Goal: Contribute content: Contribute content

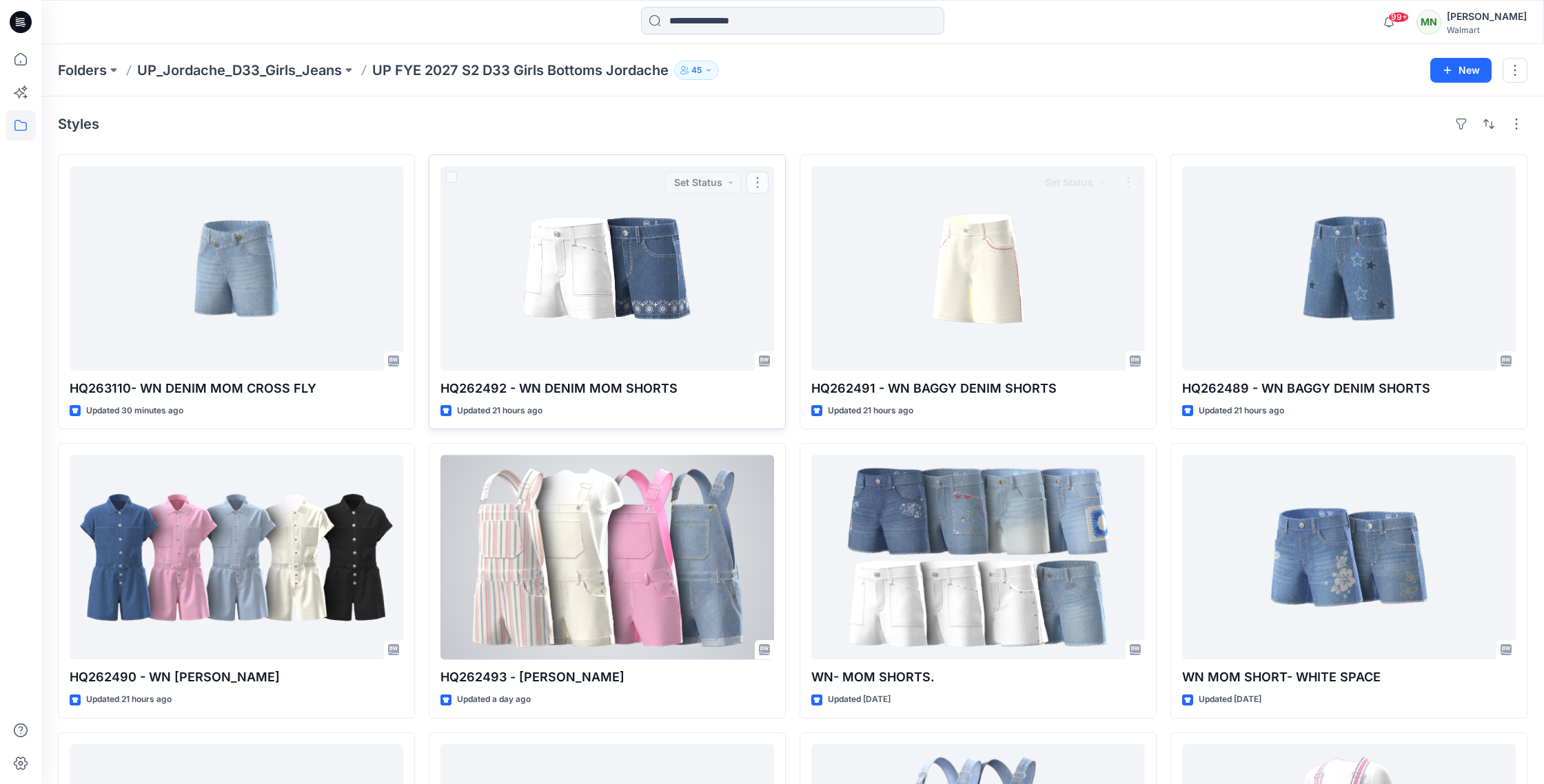
scroll to position [133, 0]
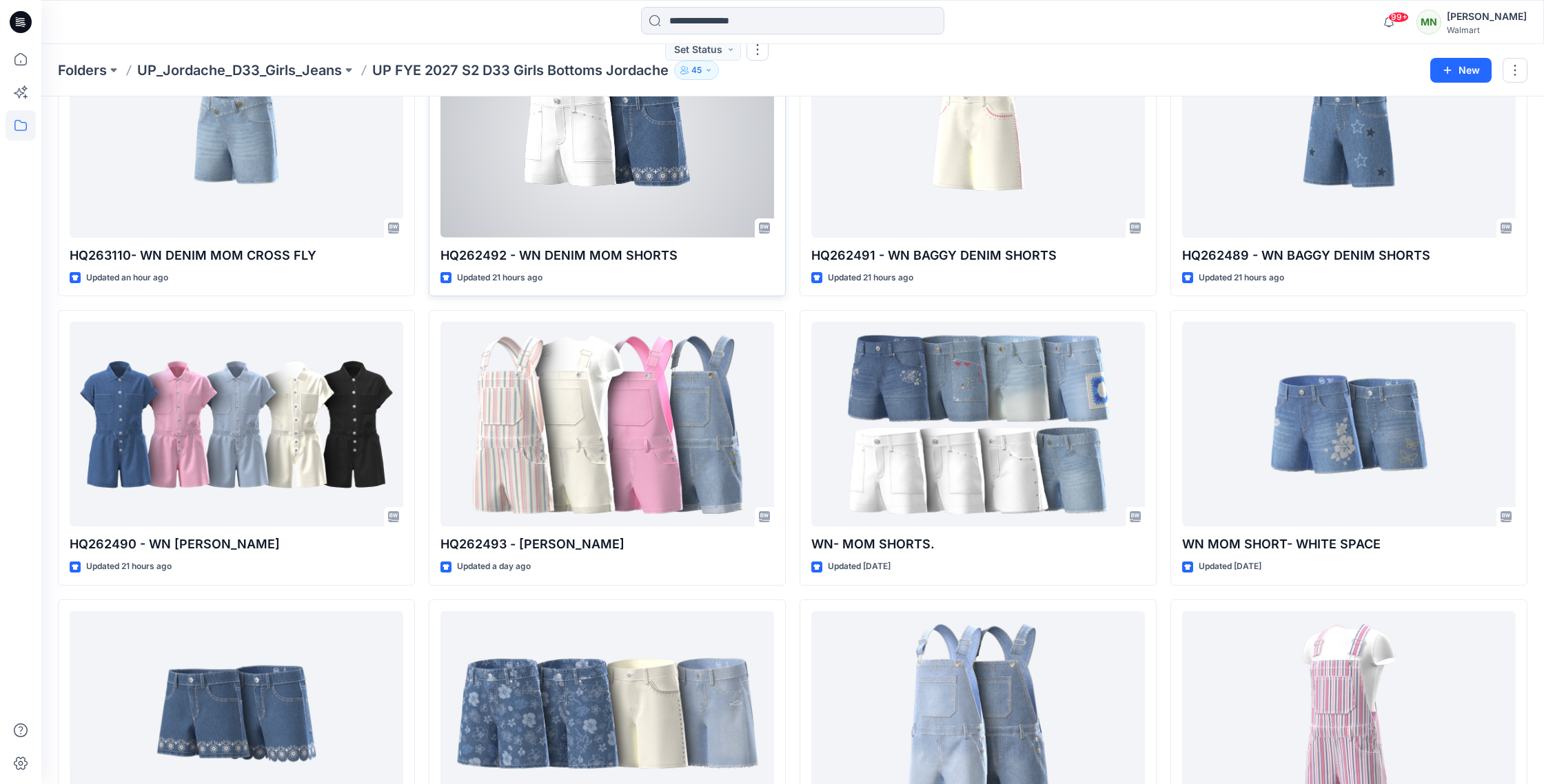
click at [675, 203] on div at bounding box center [607, 135] width 334 height 205
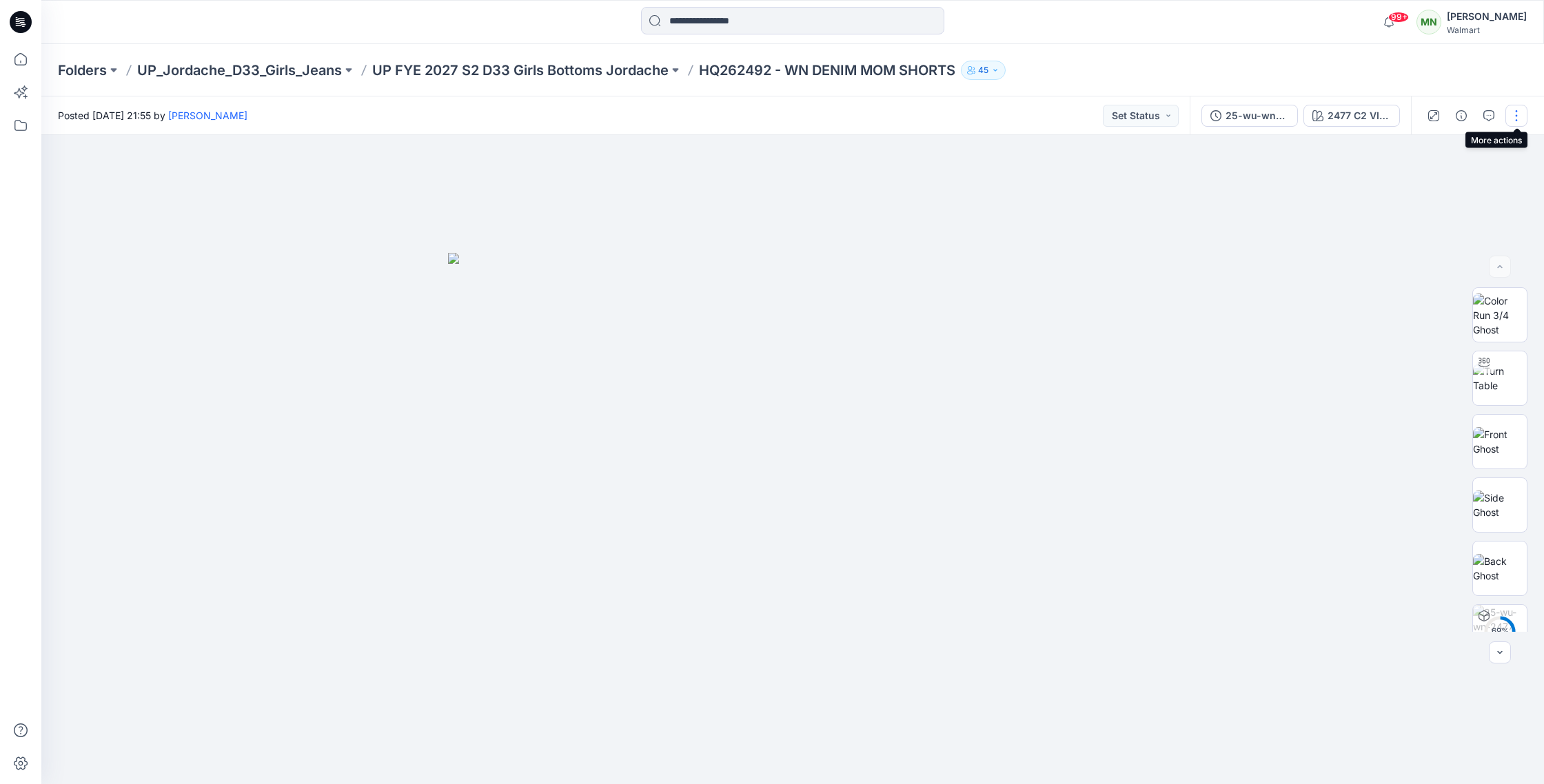
click at [1512, 114] on button "button" at bounding box center [1516, 115] width 22 height 22
click at [1427, 193] on button "Edit" at bounding box center [1458, 186] width 127 height 26
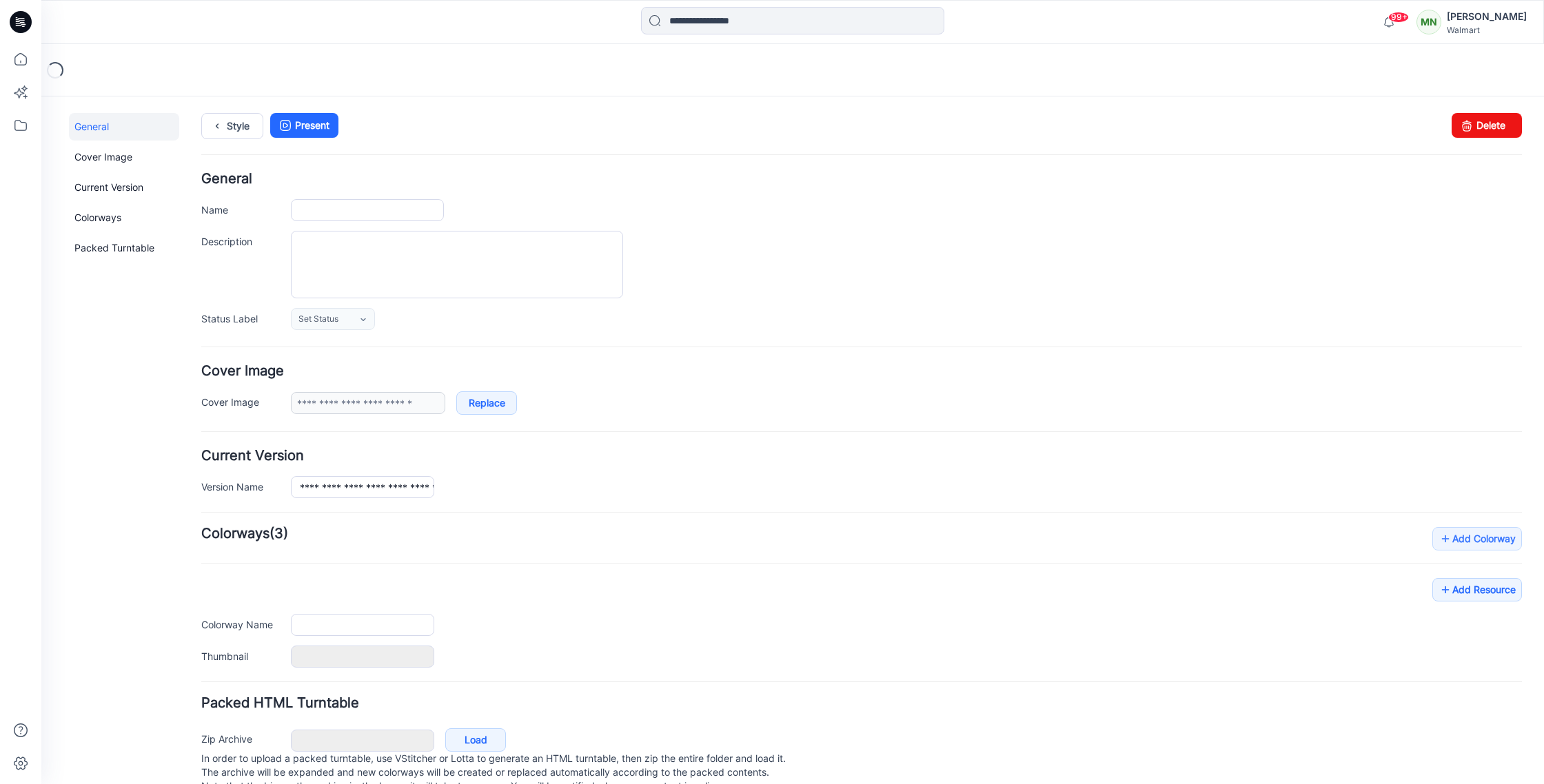
type input "**********"
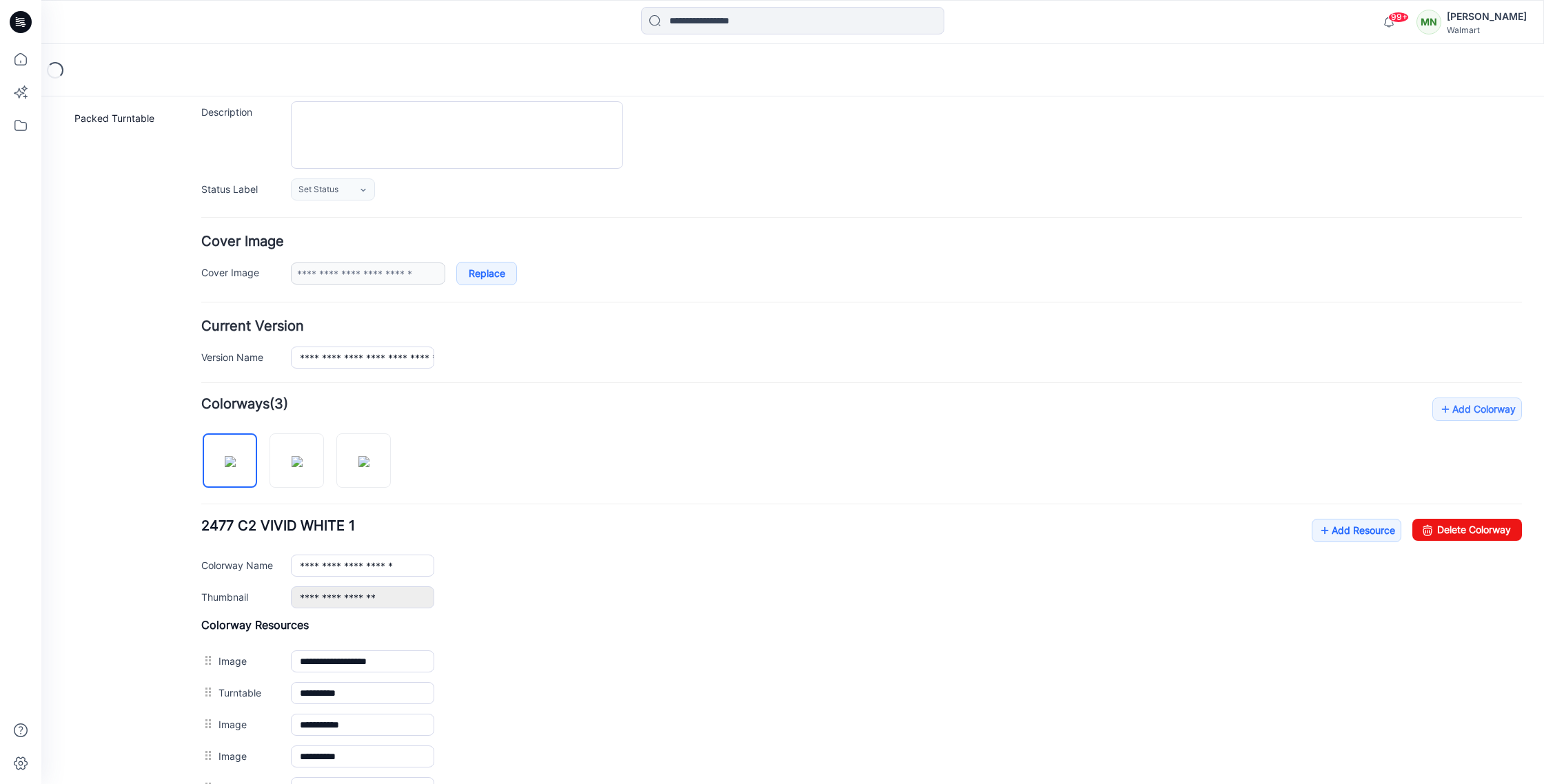
scroll to position [132, 0]
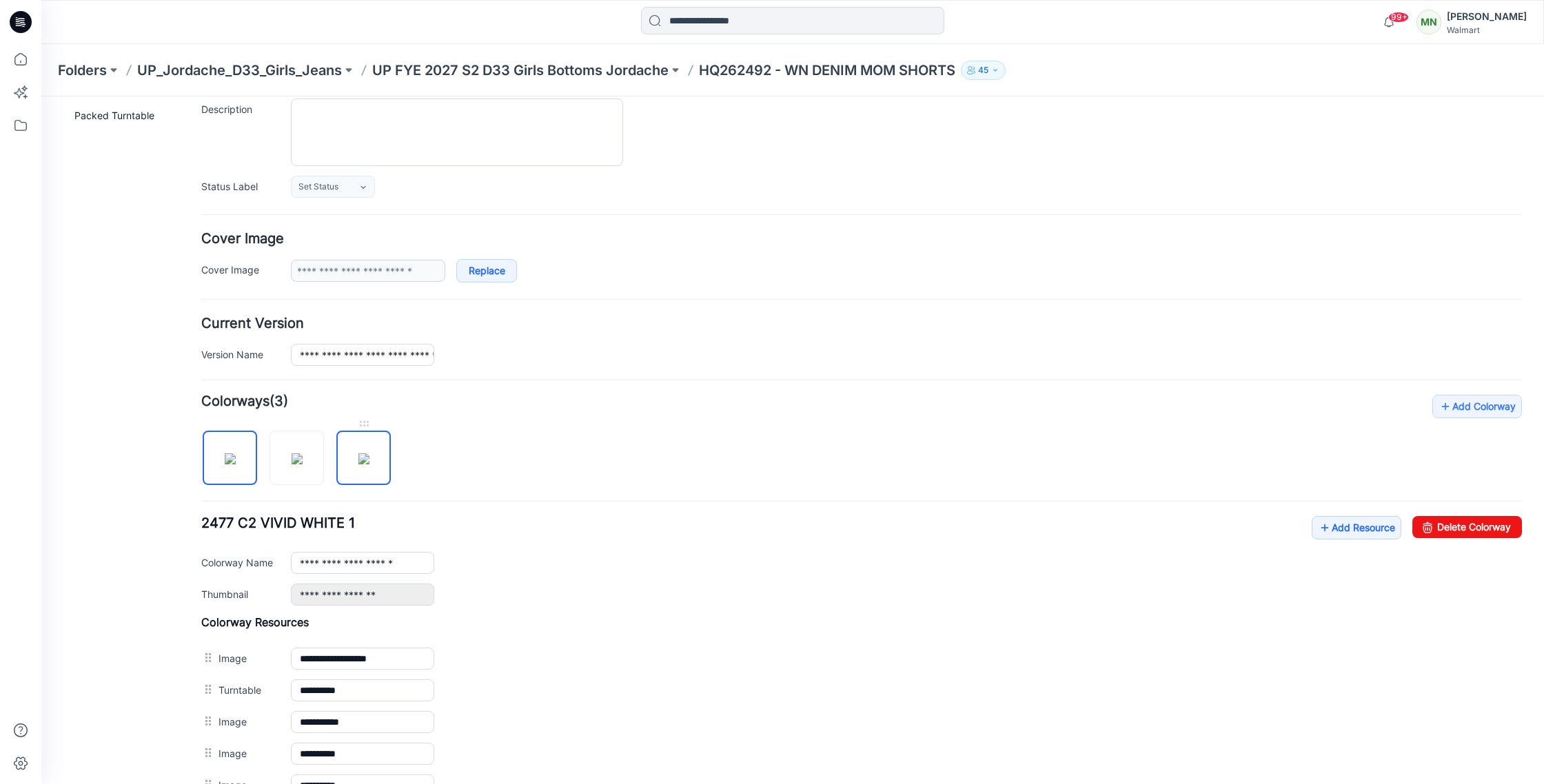
click at [369, 456] on img at bounding box center [364, 459] width 11 height 11
click at [1483, 533] on link "Delete Colorway" at bounding box center [1467, 527] width 110 height 22
type input "**********"
click at [511, 73] on p "UP FYE 2027 S2 D33 Girls Bottoms Jordache" at bounding box center [521, 70] width 296 height 19
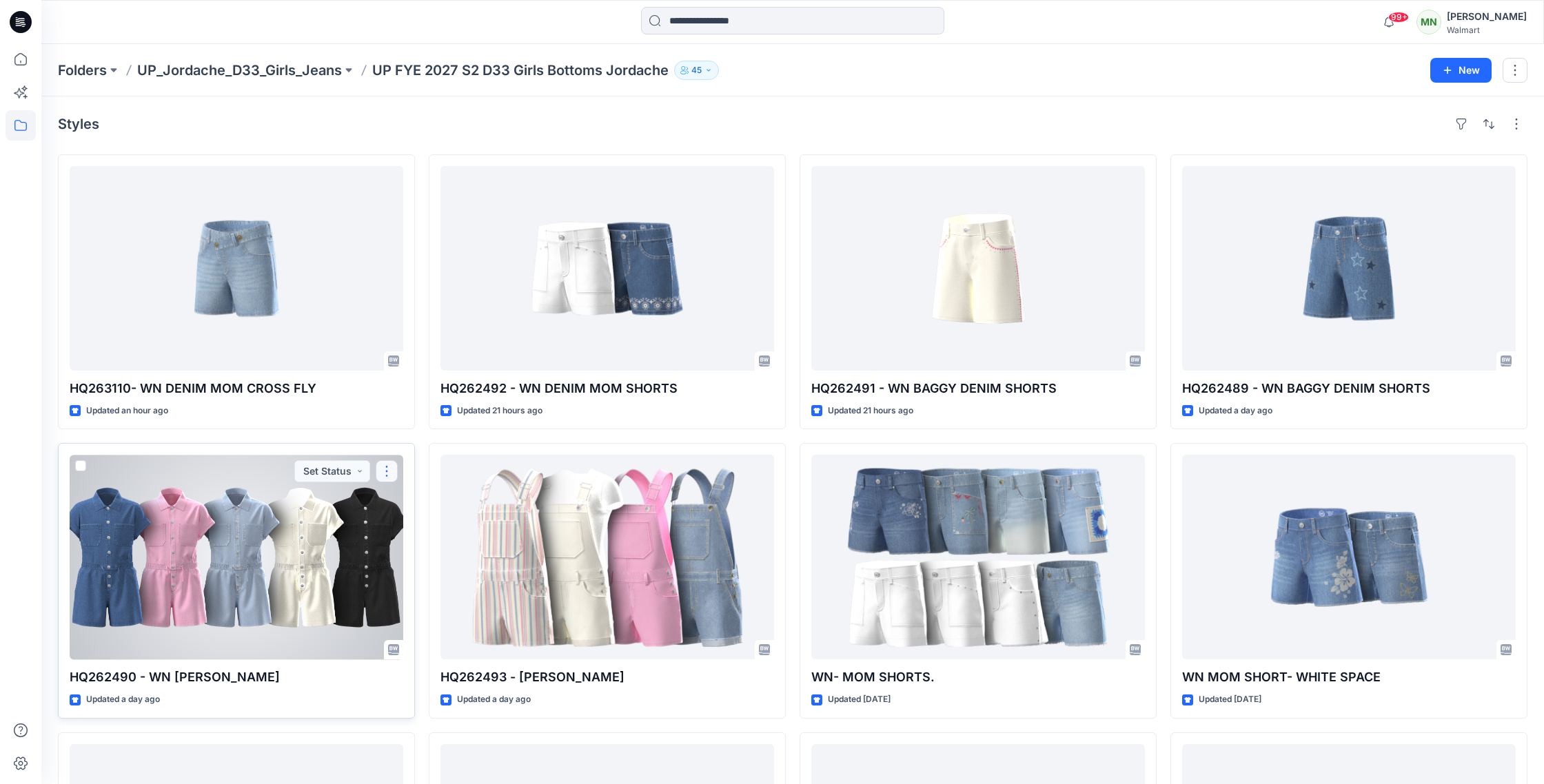
click at [388, 473] on button "button" at bounding box center [387, 471] width 22 height 22
click at [417, 502] on p "Edit" at bounding box center [412, 503] width 17 height 15
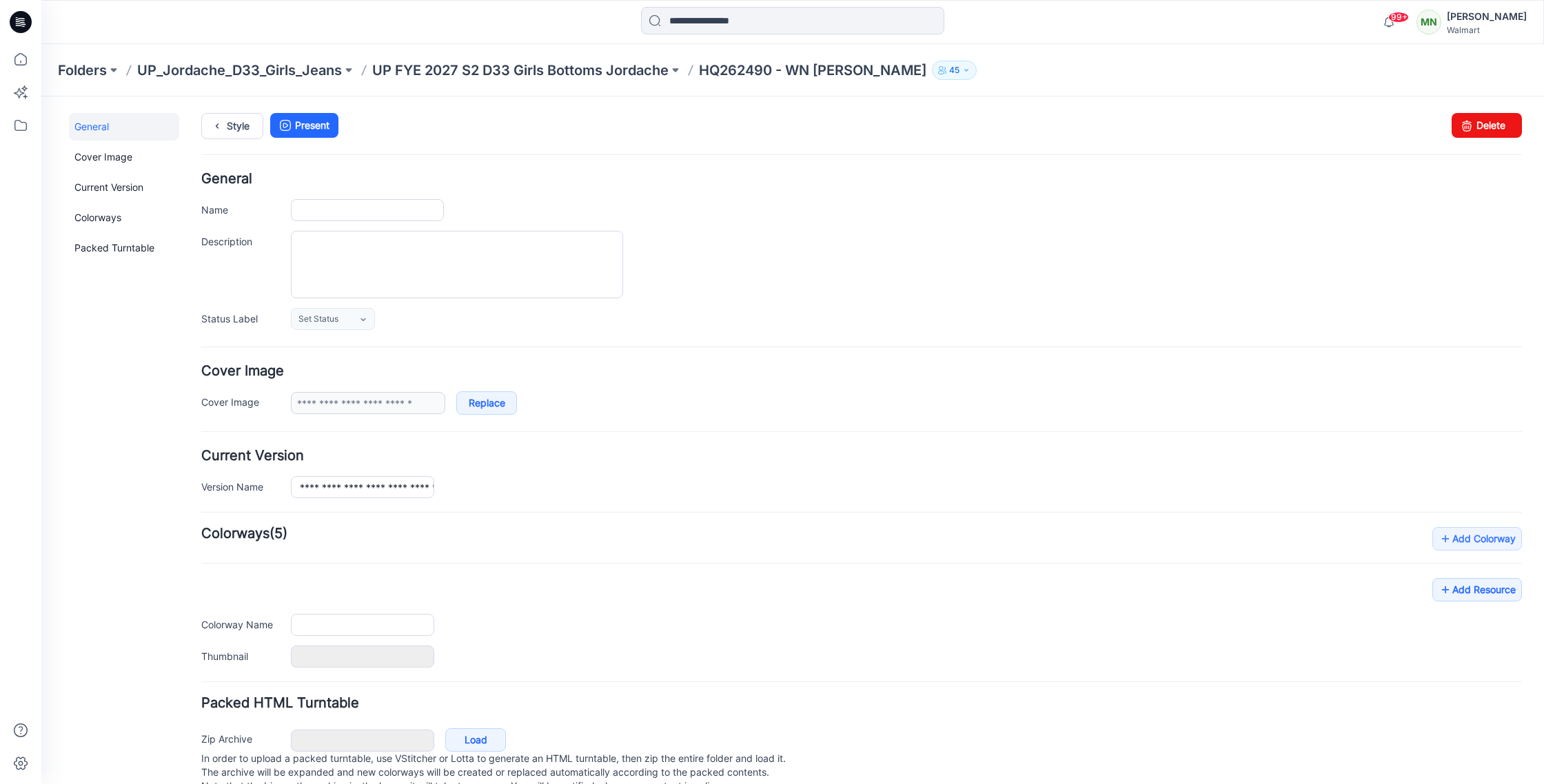
type input "**********"
type input "*******"
type input "**********"
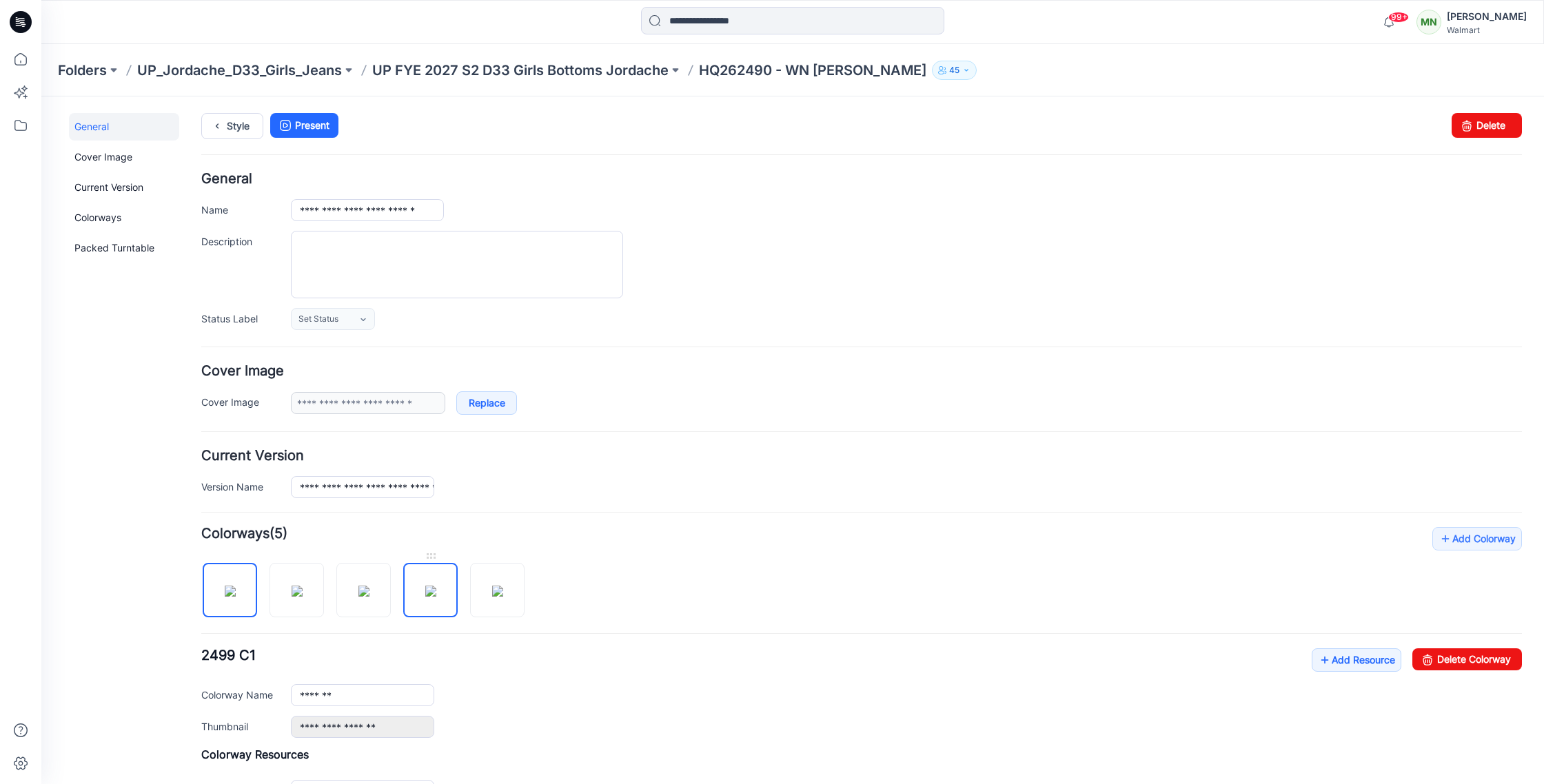
click at [436, 591] on img at bounding box center [431, 592] width 11 height 11
click at [1514, 662] on link "Delete Colorway" at bounding box center [1467, 659] width 110 height 22
type input "*******"
click at [479, 69] on p "UP FYE 2027 S2 D33 Girls Bottoms Jordache" at bounding box center [521, 70] width 296 height 19
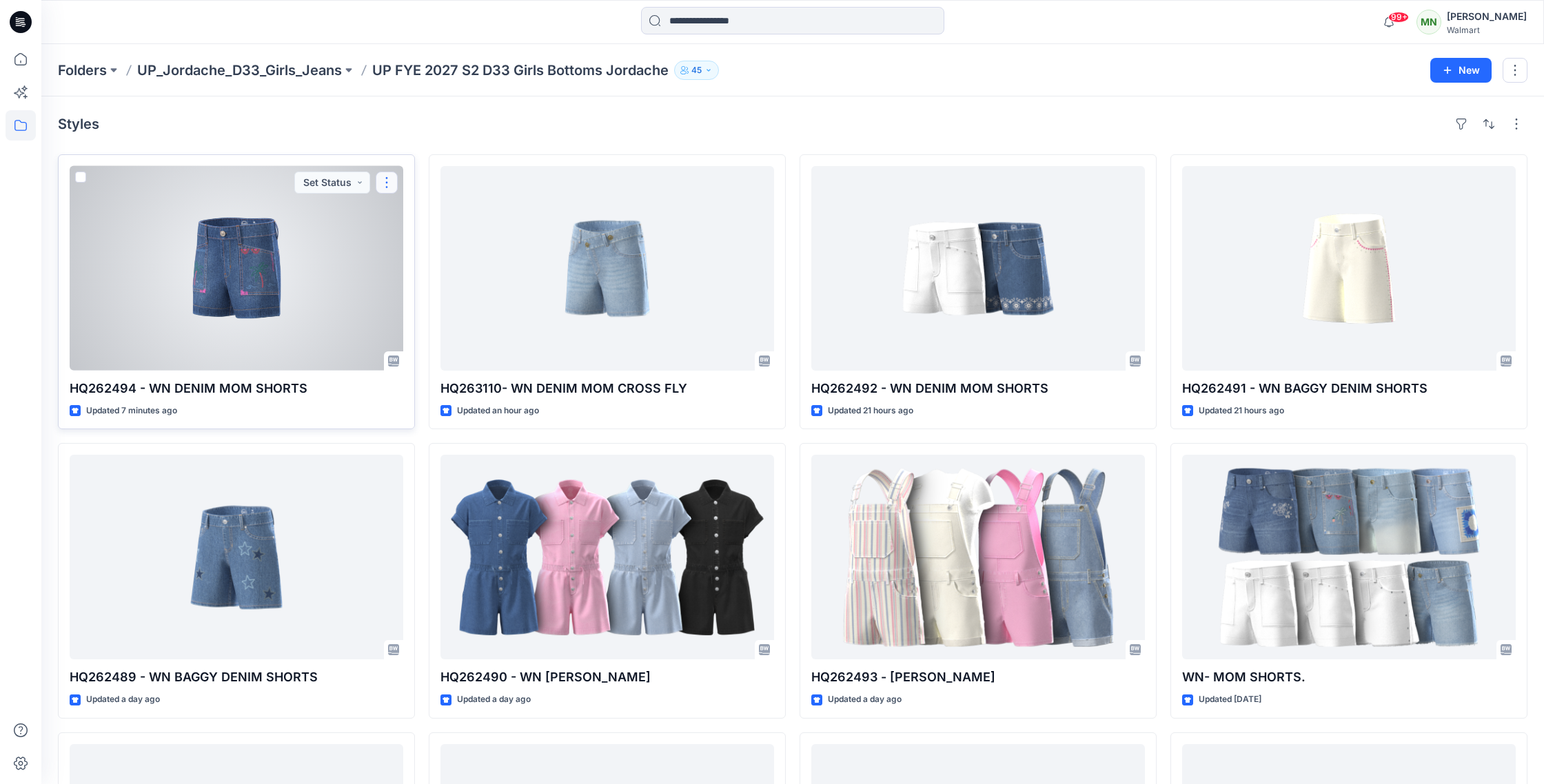
click at [391, 181] on button "button" at bounding box center [387, 182] width 22 height 22
click at [427, 206] on button "Edit" at bounding box center [452, 214] width 149 height 26
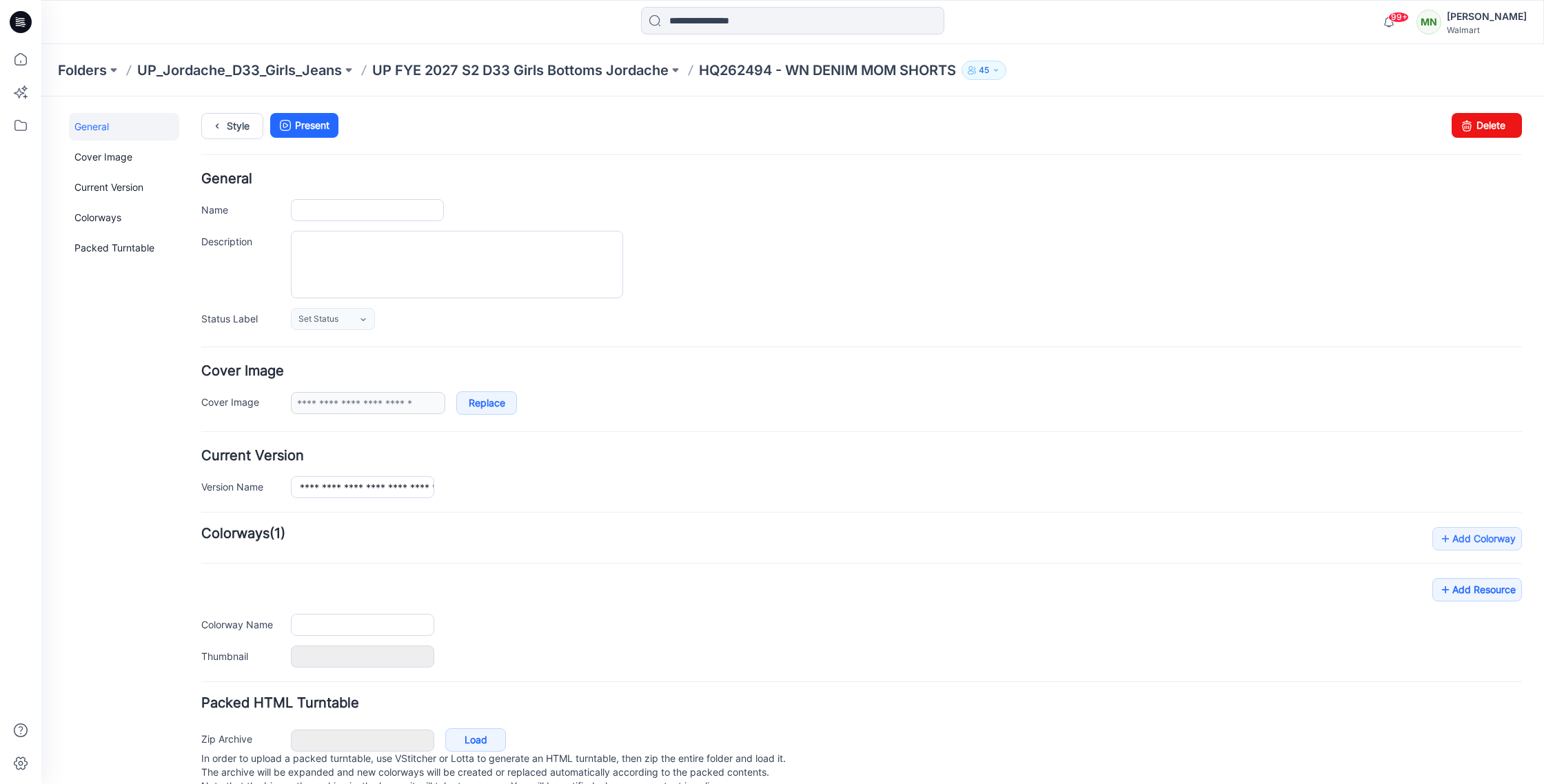
type input "**********"
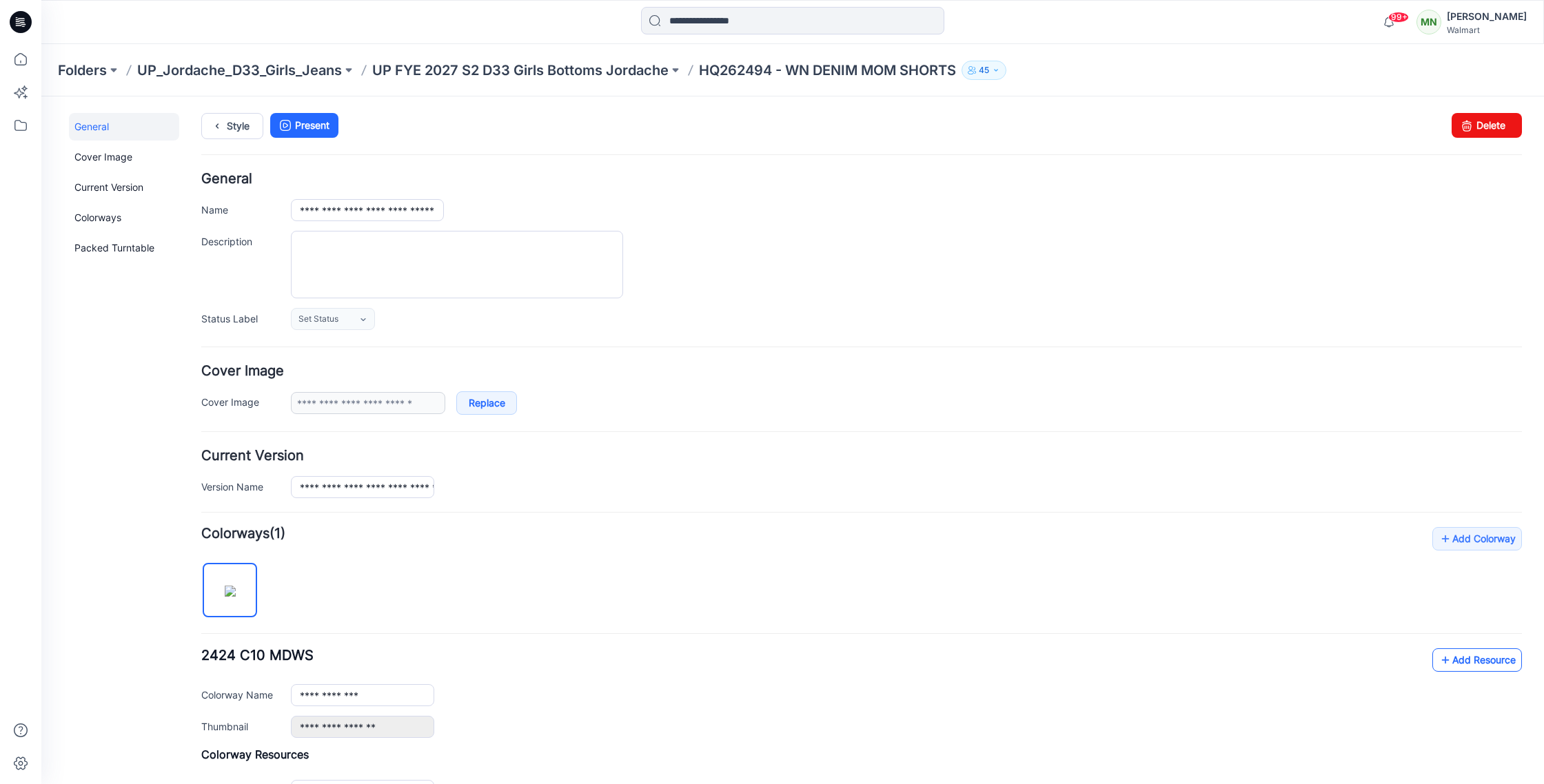
click at [1483, 661] on link "Add Resource" at bounding box center [1477, 660] width 90 height 23
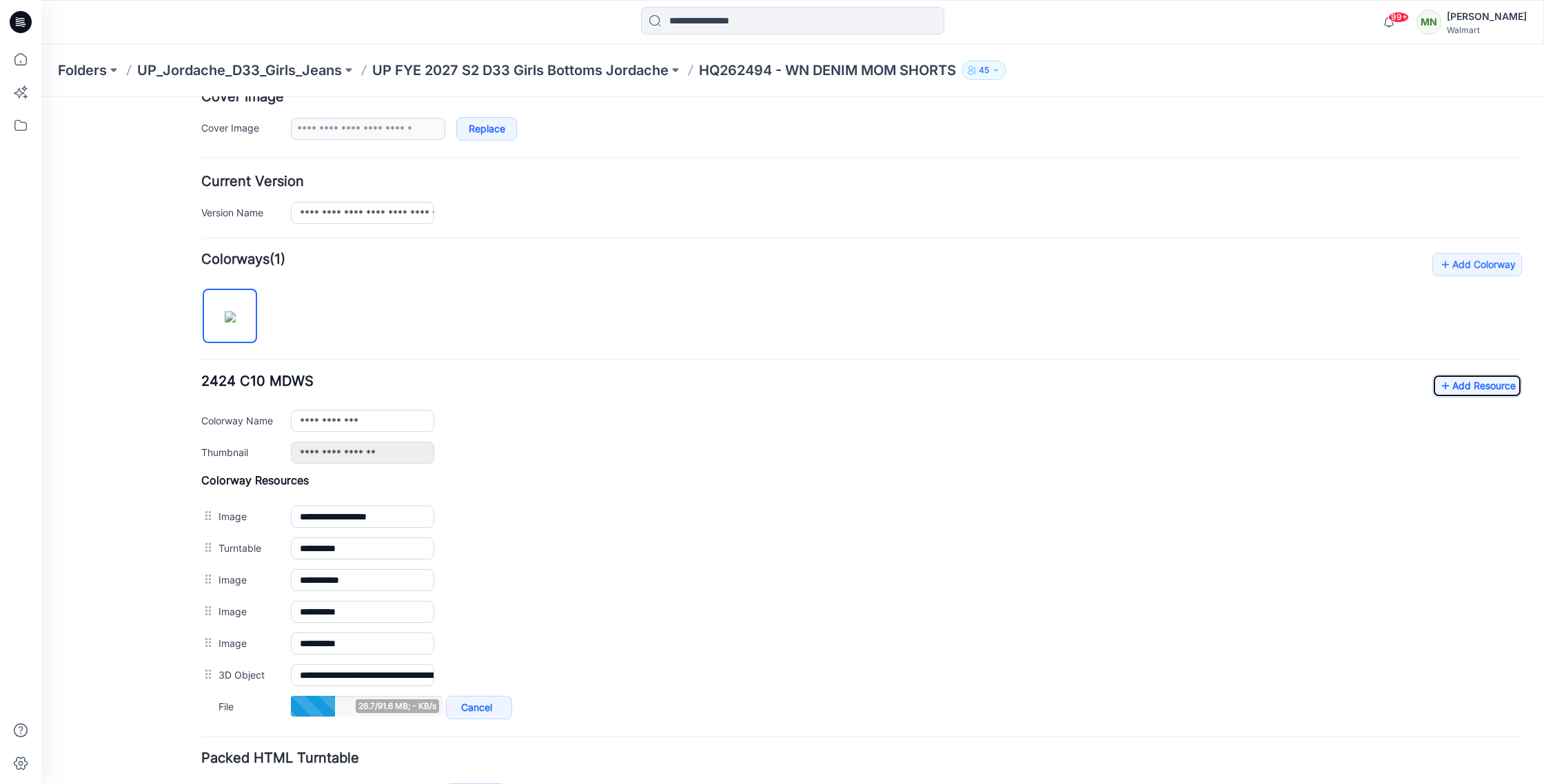
scroll to position [276, 0]
click at [518, 69] on p "UP FYE 2027 S2 D33 Girls Bottoms Jordache" at bounding box center [521, 70] width 296 height 19
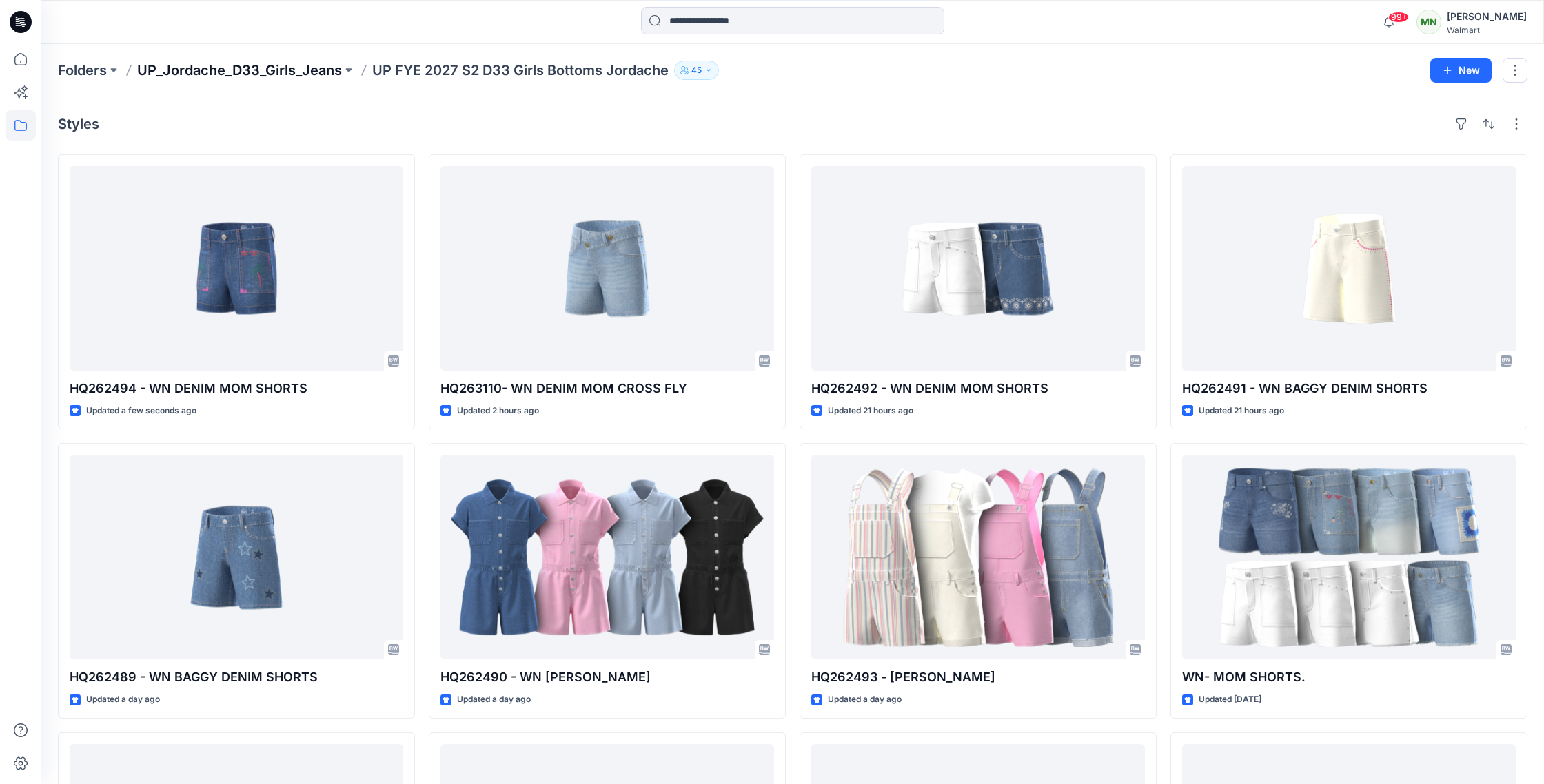
scroll to position [1, 0]
click at [312, 75] on p "UP_Jordache_D33_Girls_Jeans" at bounding box center [239, 70] width 205 height 19
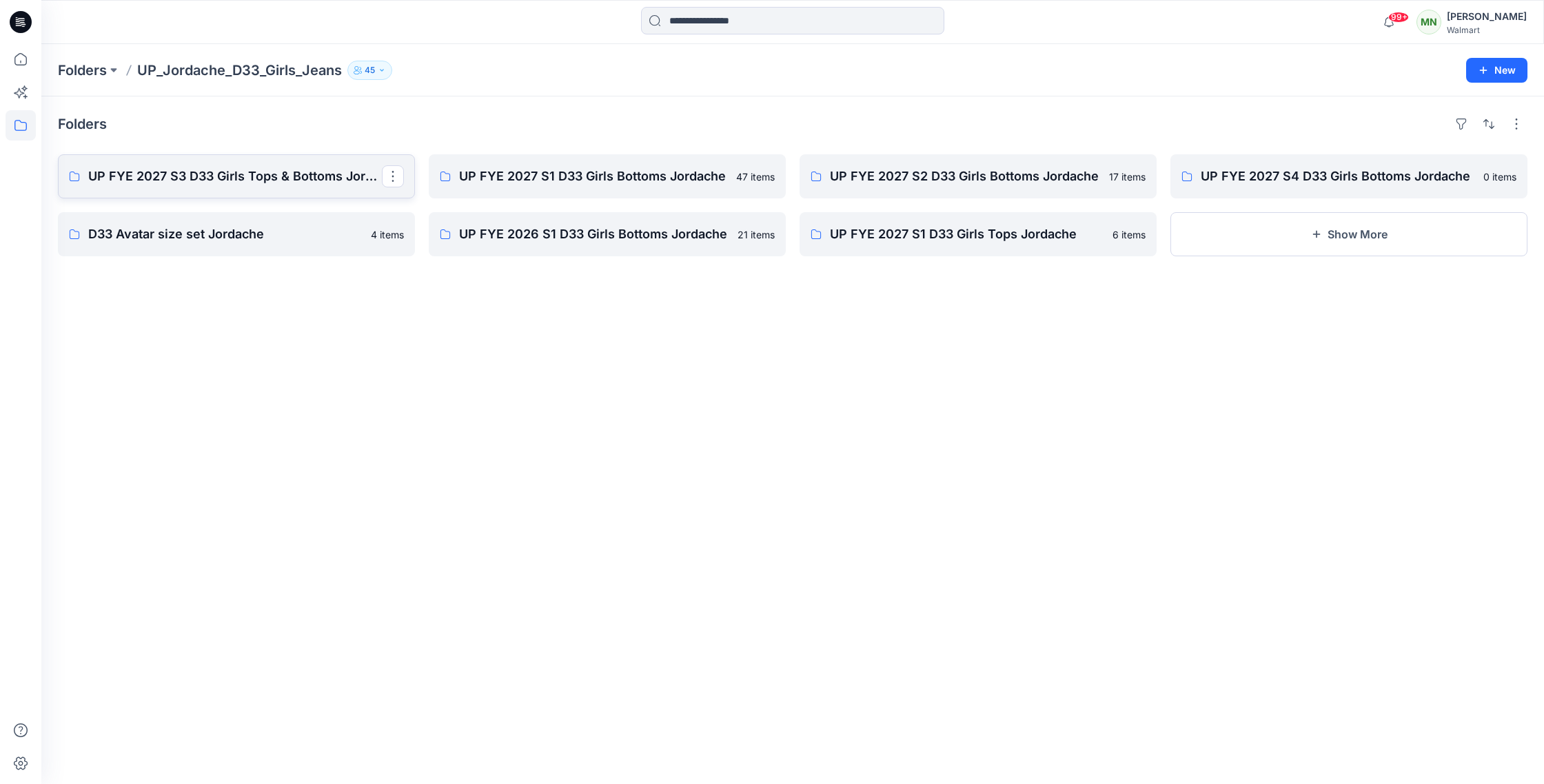
click at [268, 175] on p "UP FYE 2027 S3 D33 Girls Tops & Bottoms Jordache" at bounding box center [235, 176] width 294 height 19
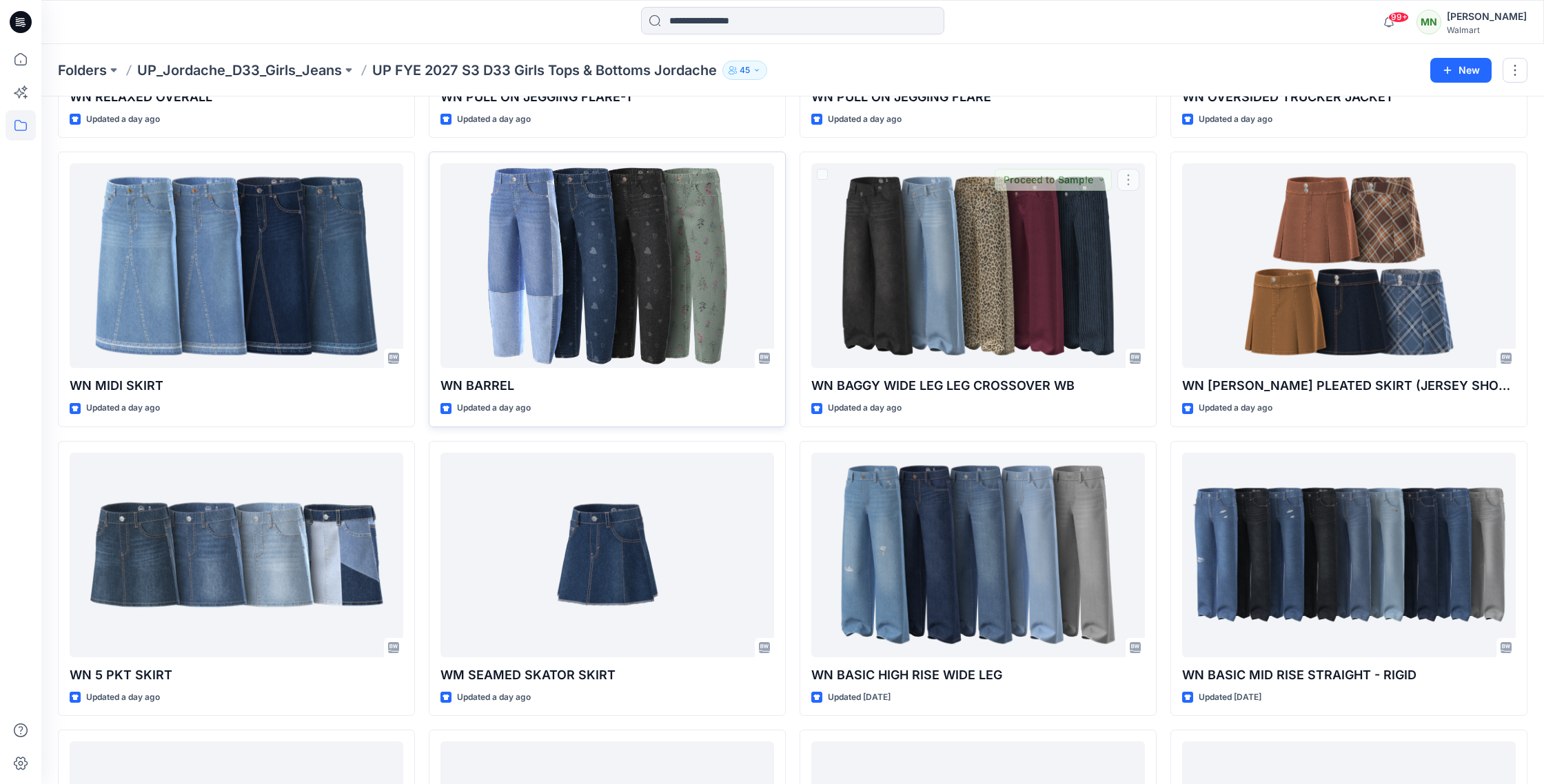
scroll to position [871, 0]
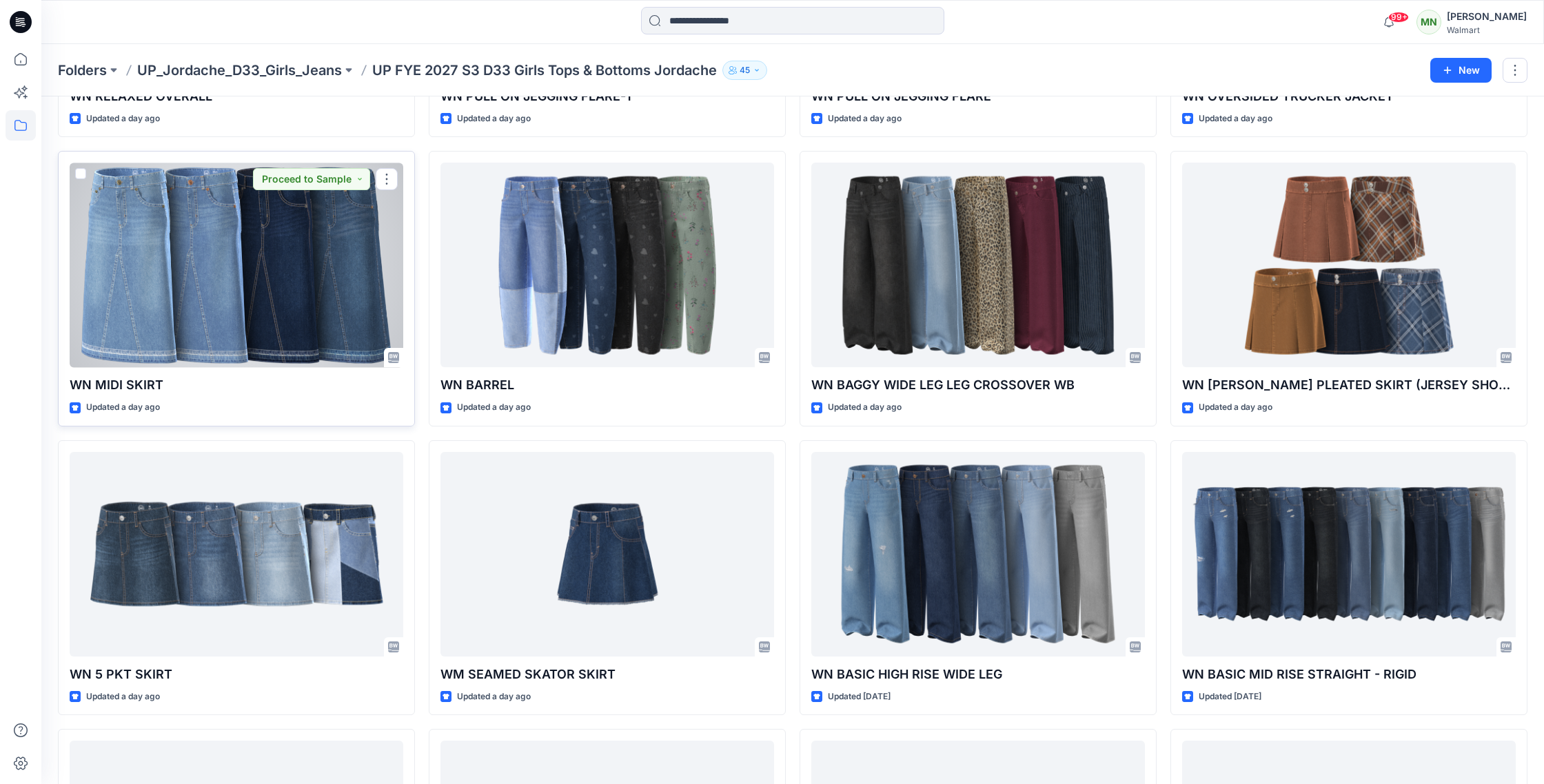
click at [275, 270] on div at bounding box center [236, 265] width 334 height 205
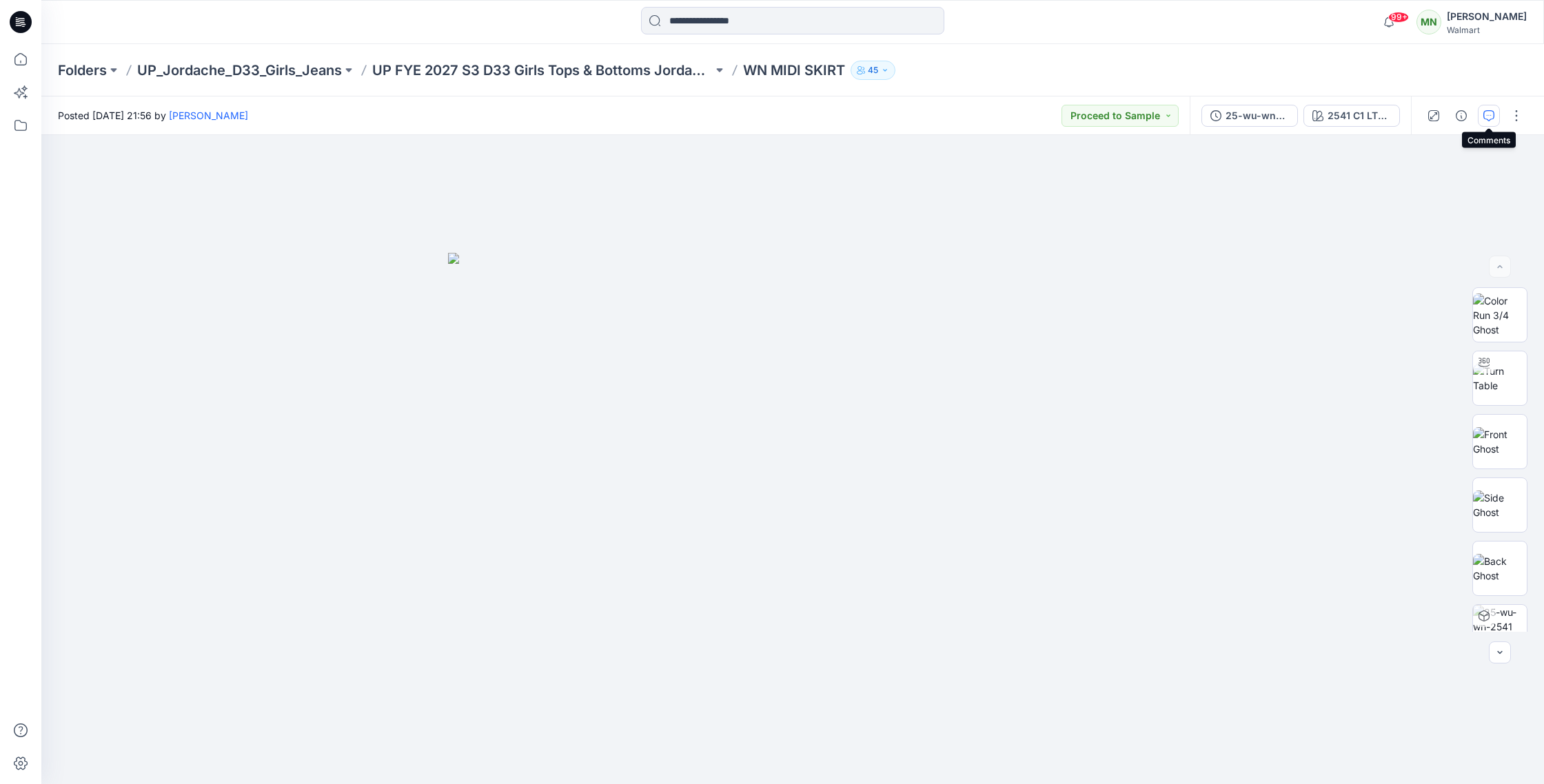
click at [1490, 112] on icon "button" at bounding box center [1489, 115] width 11 height 11
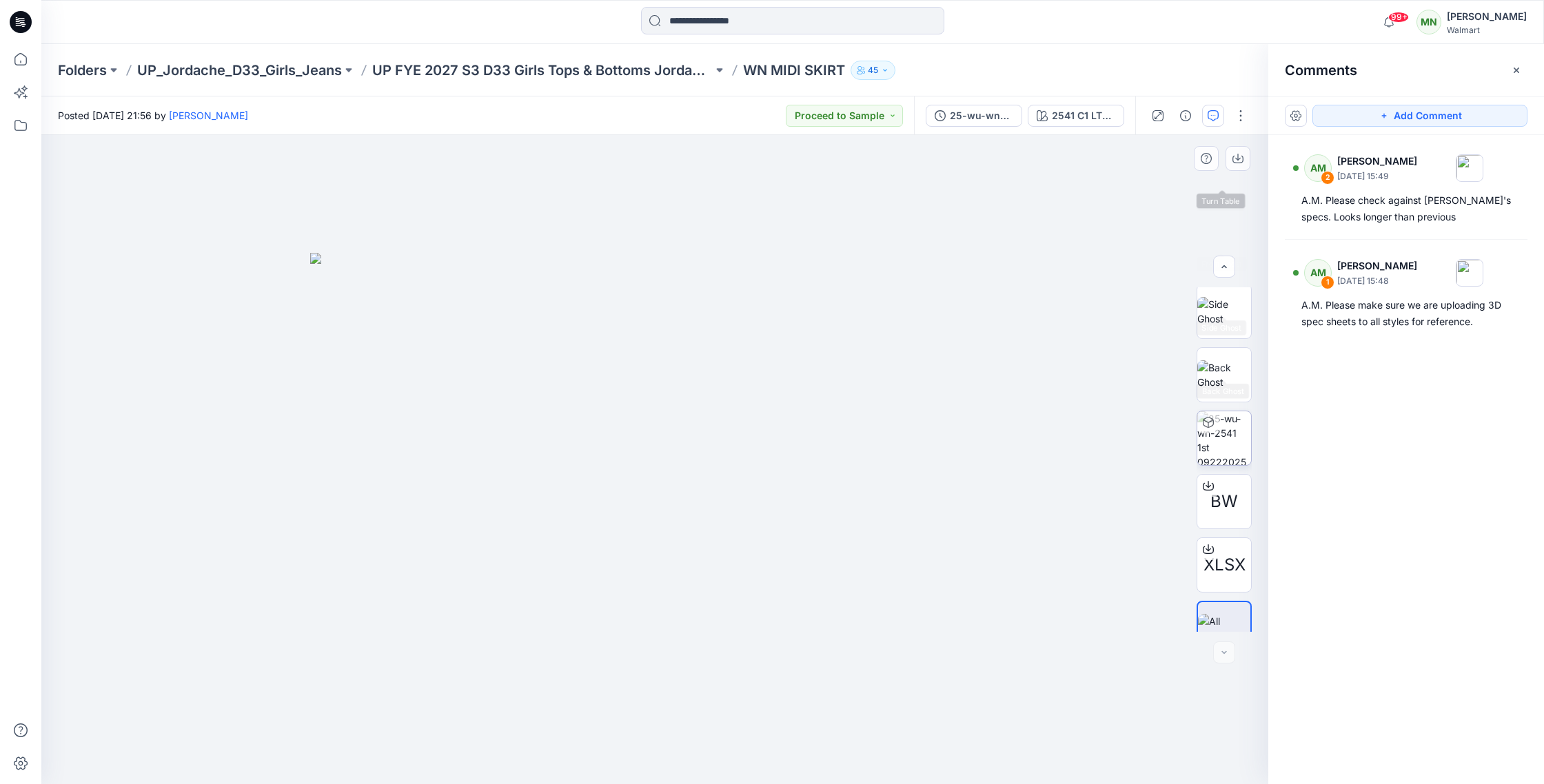
scroll to position [217, 0]
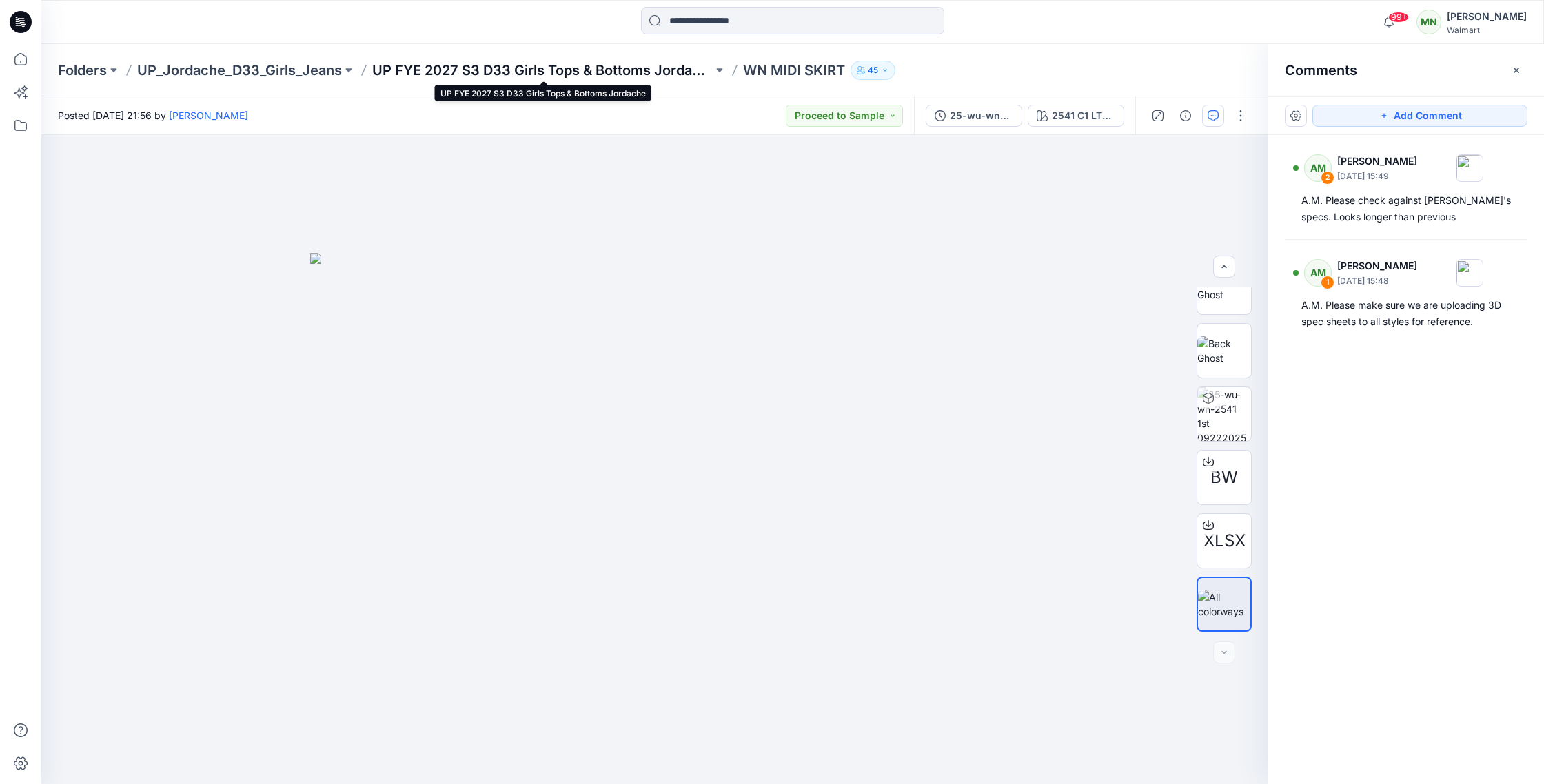
click at [516, 75] on p "UP FYE 2027 S3 D33 Girls Tops & Bottoms Jordache" at bounding box center [542, 70] width 341 height 19
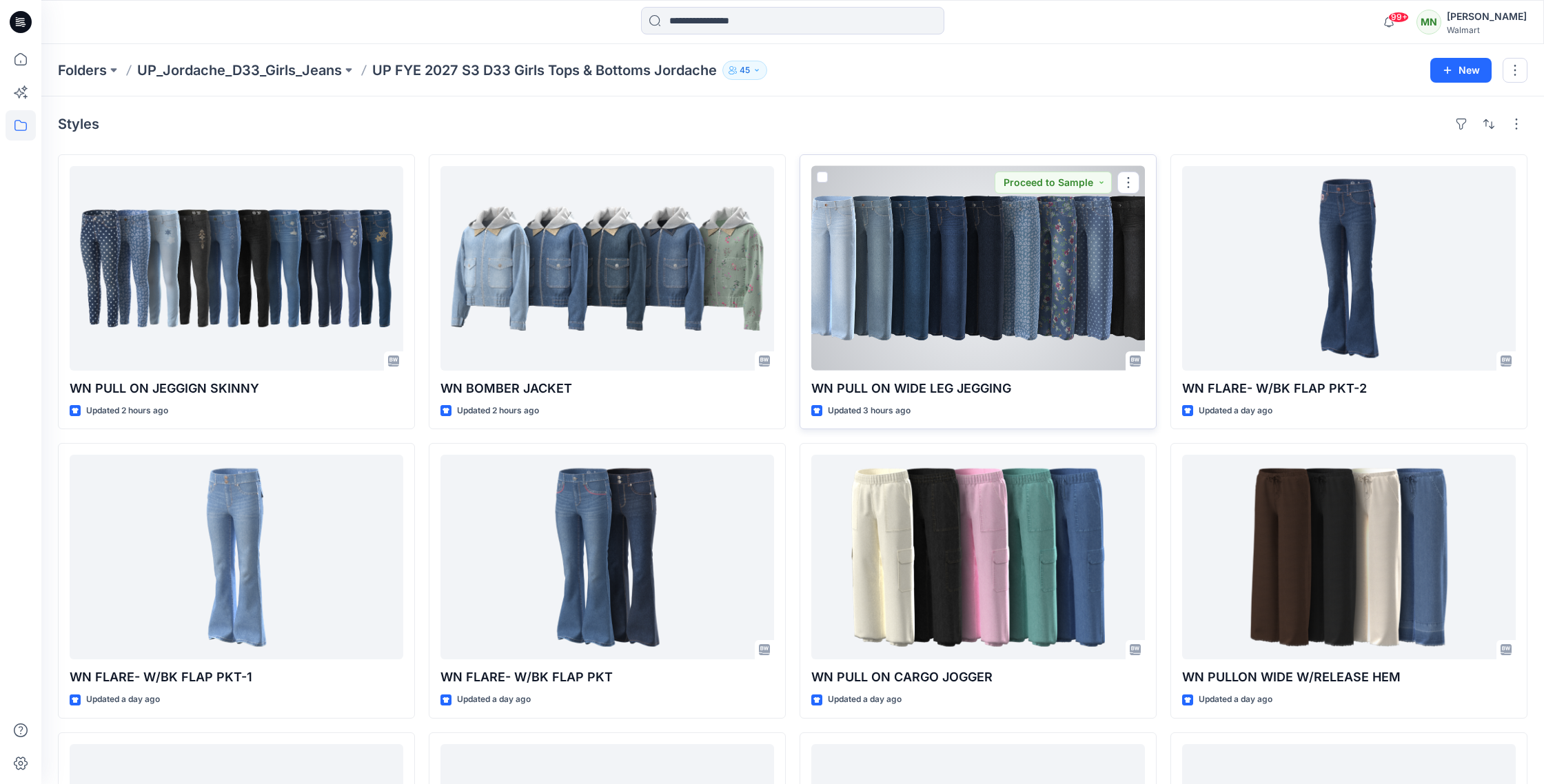
click at [1002, 302] on div at bounding box center [978, 268] width 334 height 205
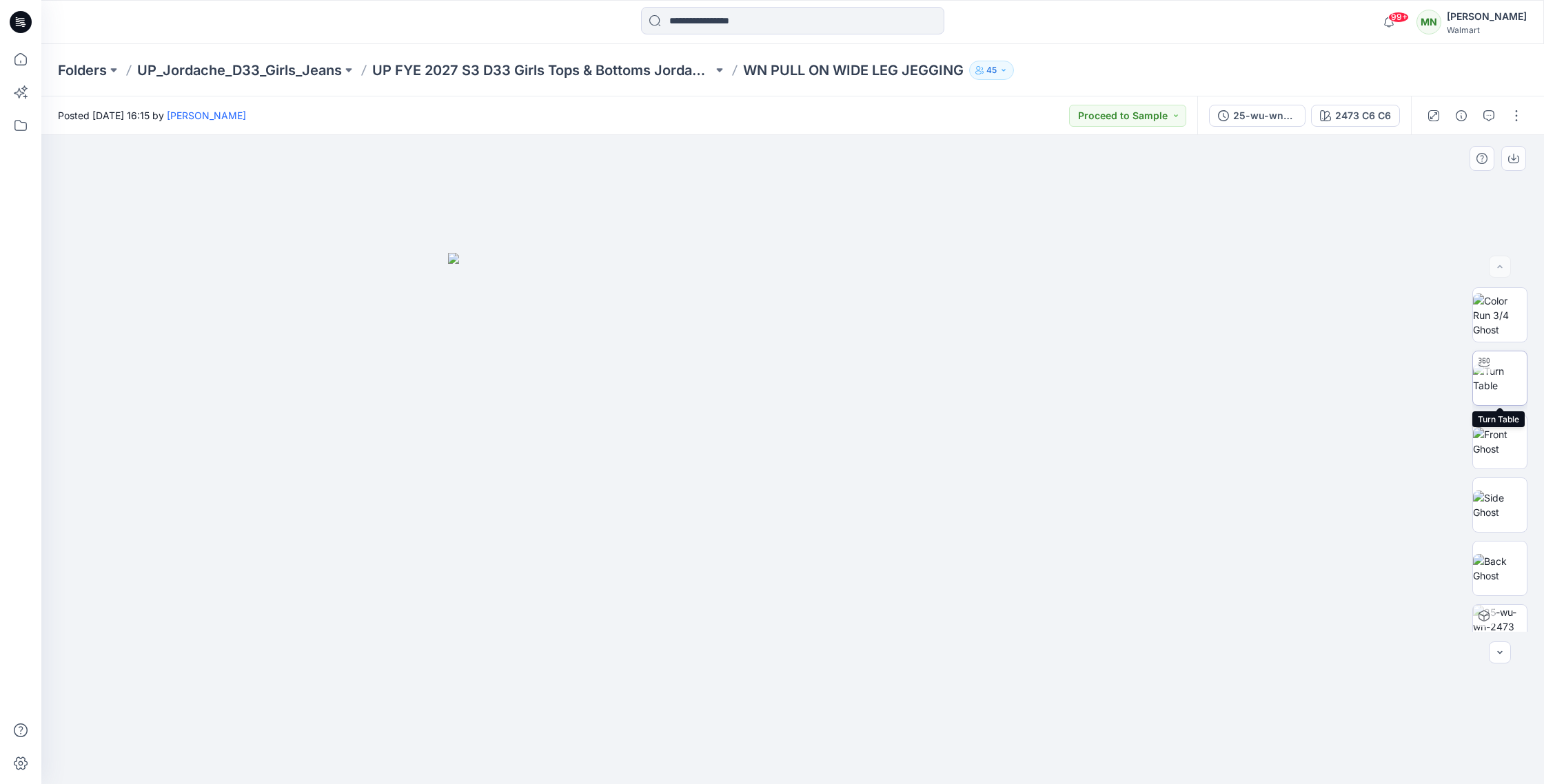
click at [1514, 380] on img at bounding box center [1500, 378] width 54 height 29
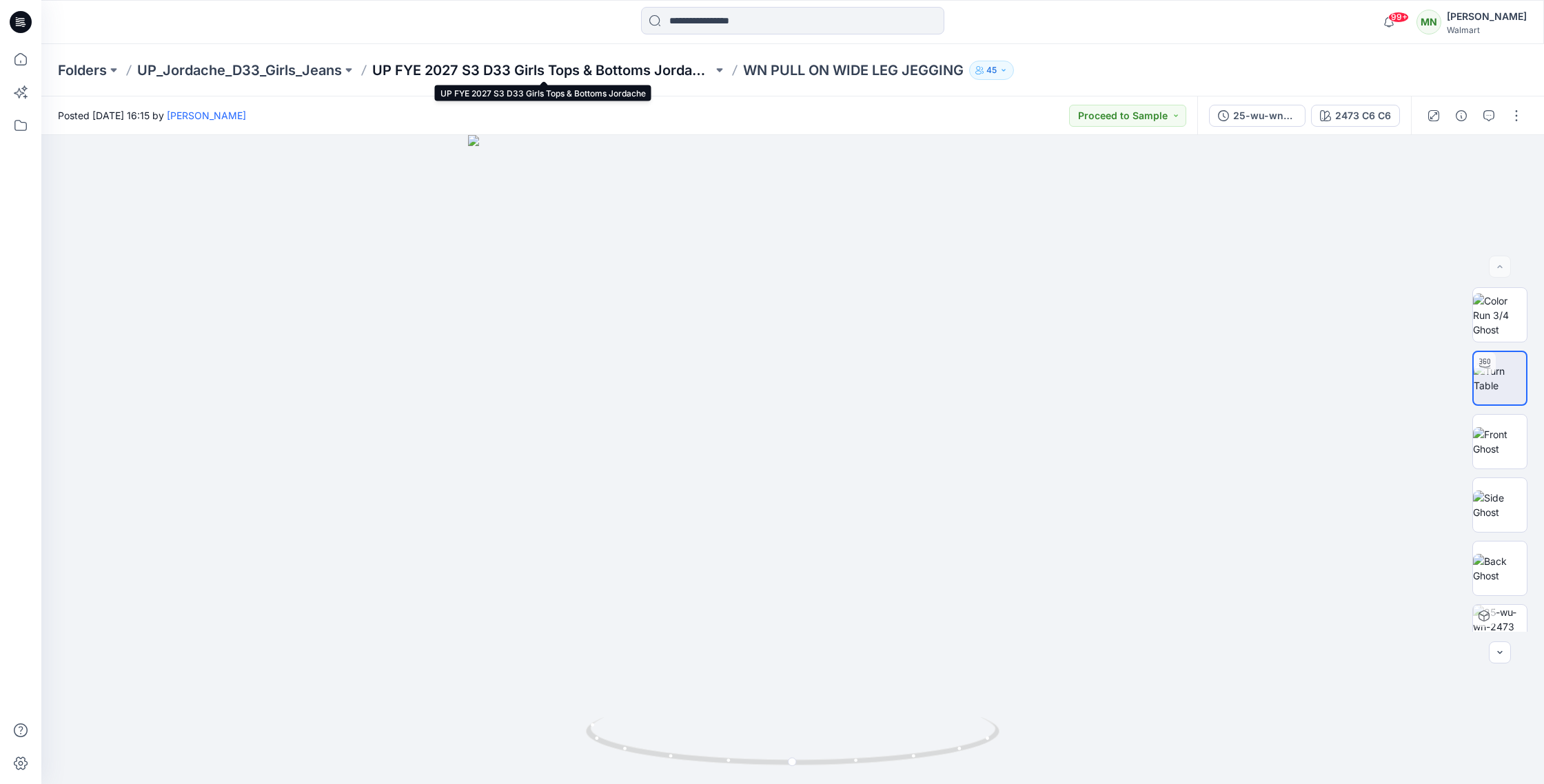
click at [542, 69] on p "UP FYE 2027 S3 D33 Girls Tops & Bottoms Jordache" at bounding box center [542, 70] width 341 height 19
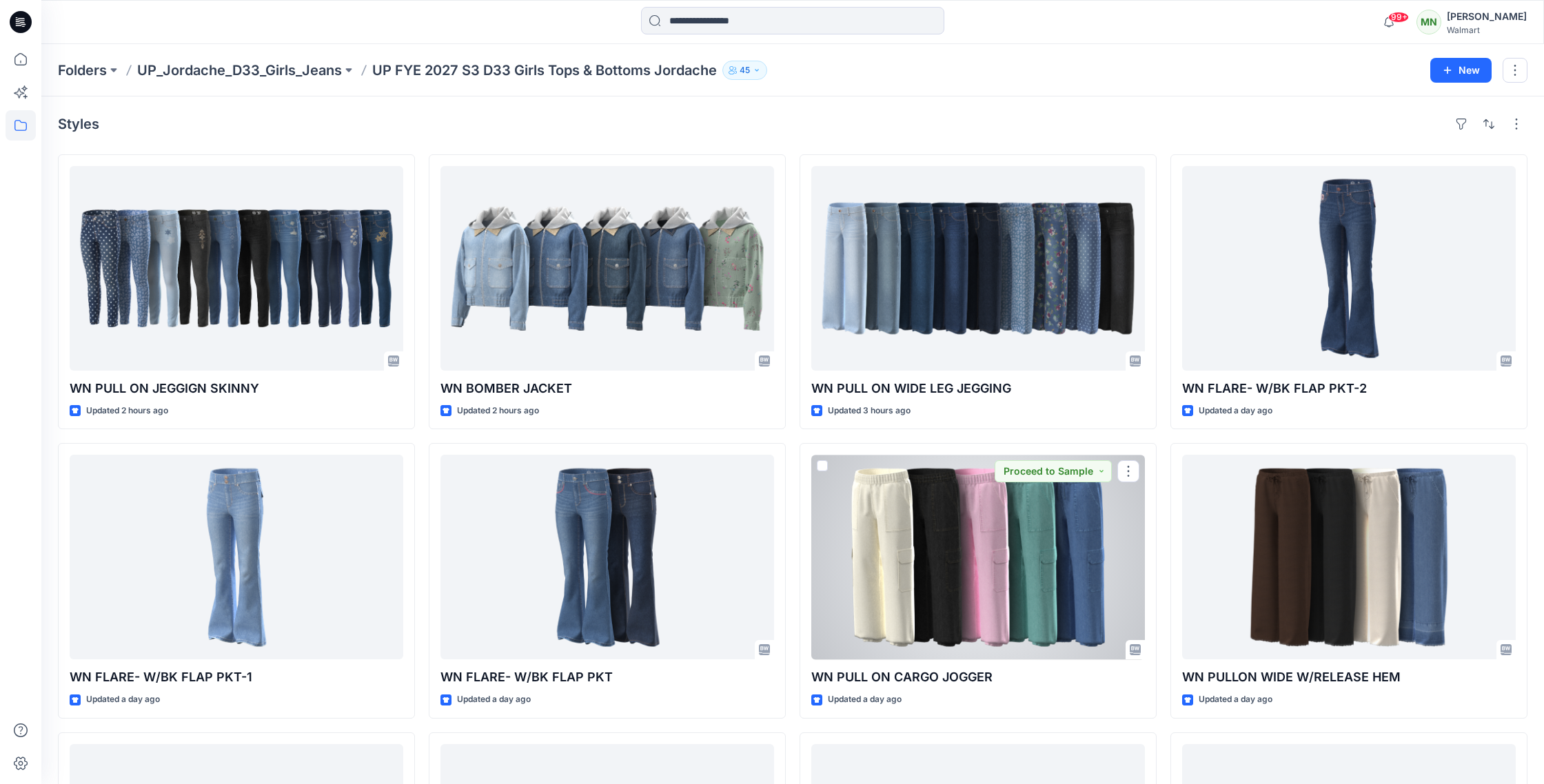
click at [1086, 569] on div at bounding box center [978, 557] width 334 height 205
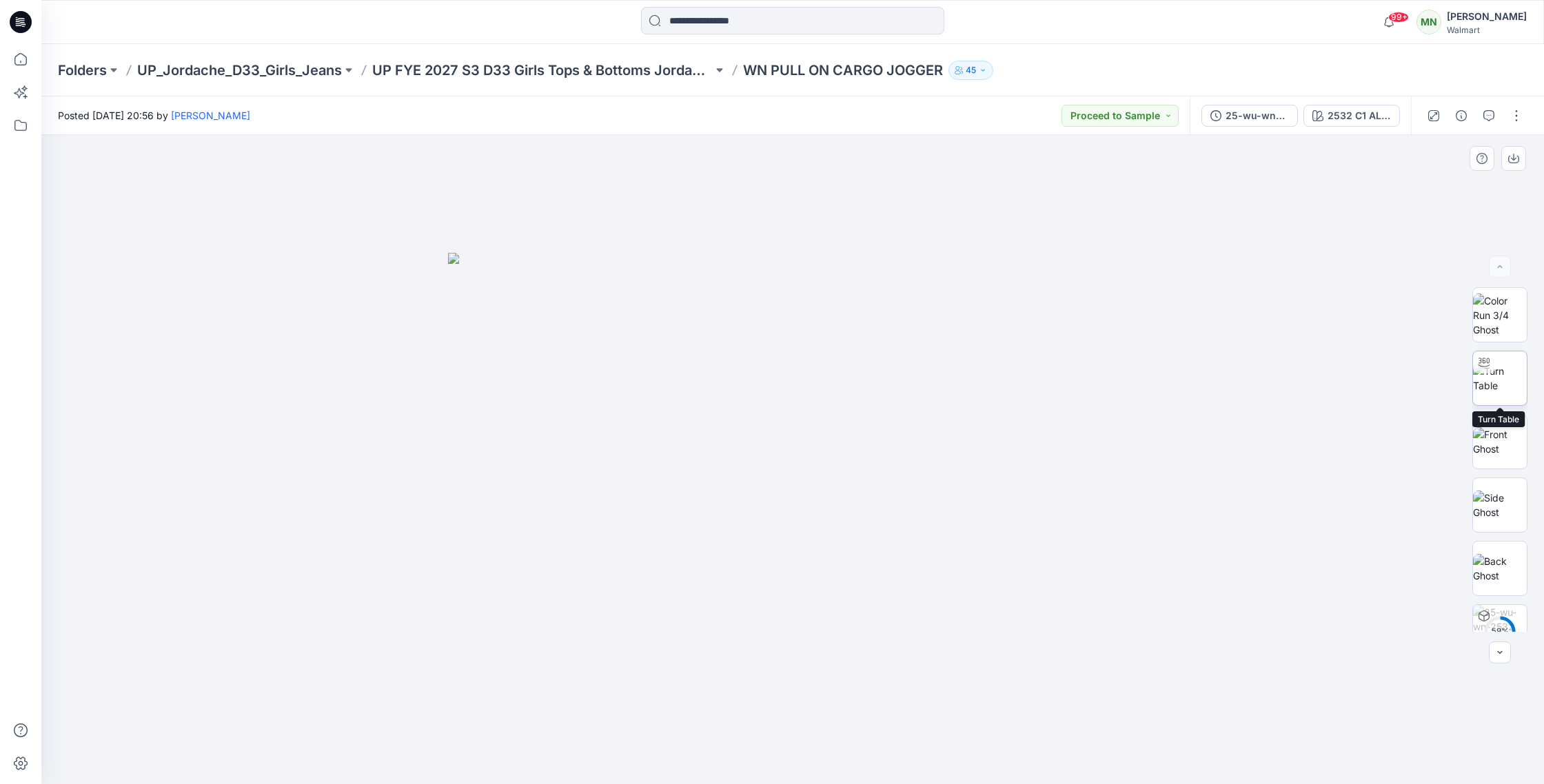
click at [1498, 375] on img at bounding box center [1500, 378] width 54 height 29
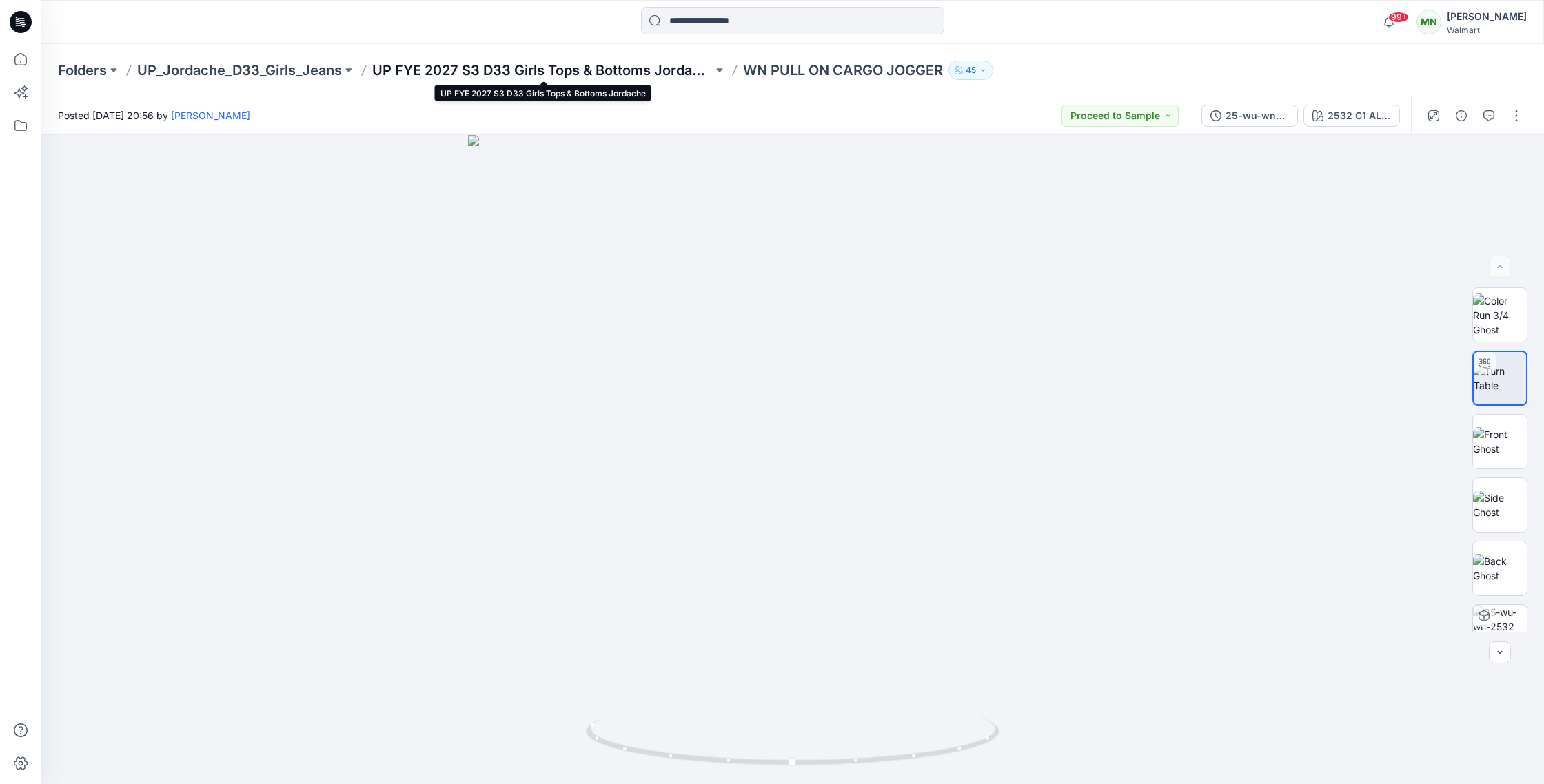
click at [567, 77] on p "UP FYE 2027 S3 D33 Girls Tops & Bottoms Jordache" at bounding box center [542, 70] width 341 height 19
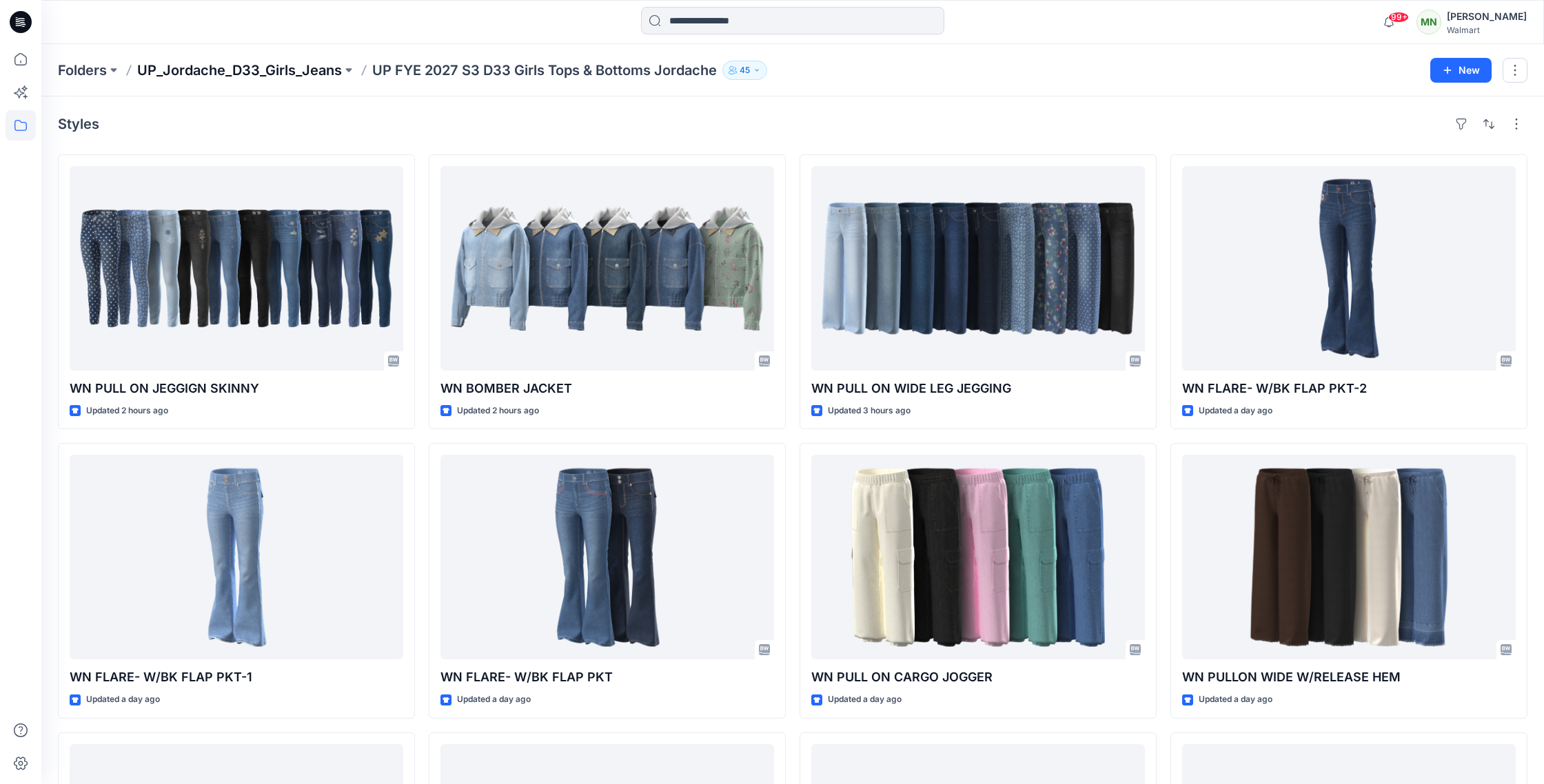
click at [288, 69] on p "UP_Jordache_D33_Girls_Jeans" at bounding box center [239, 70] width 205 height 19
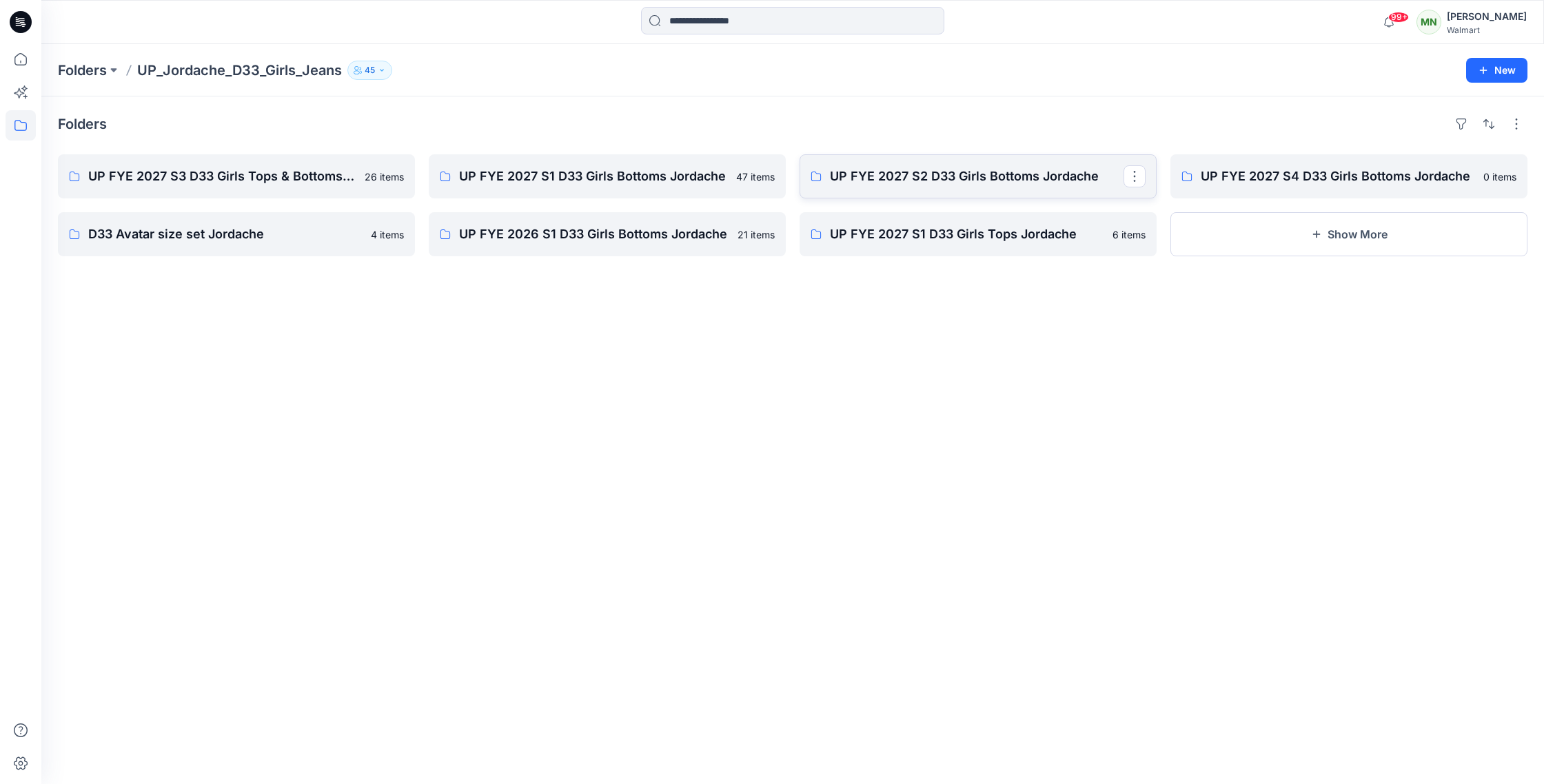
click at [970, 181] on p "UP FYE 2027 S2 D33 Girls Bottoms Jordache" at bounding box center [977, 176] width 294 height 19
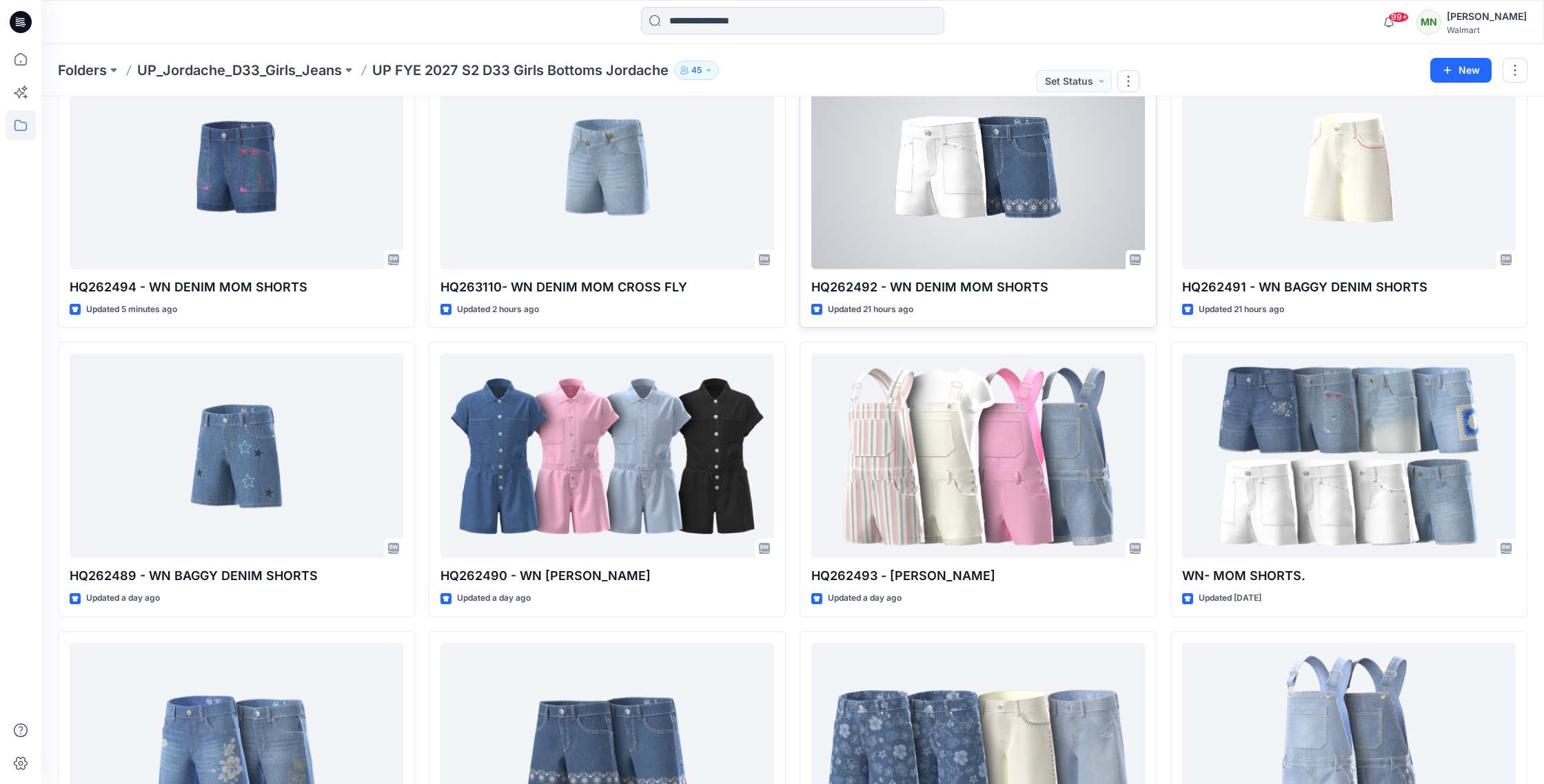
scroll to position [80, 0]
